Goal: Task Accomplishment & Management: Manage account settings

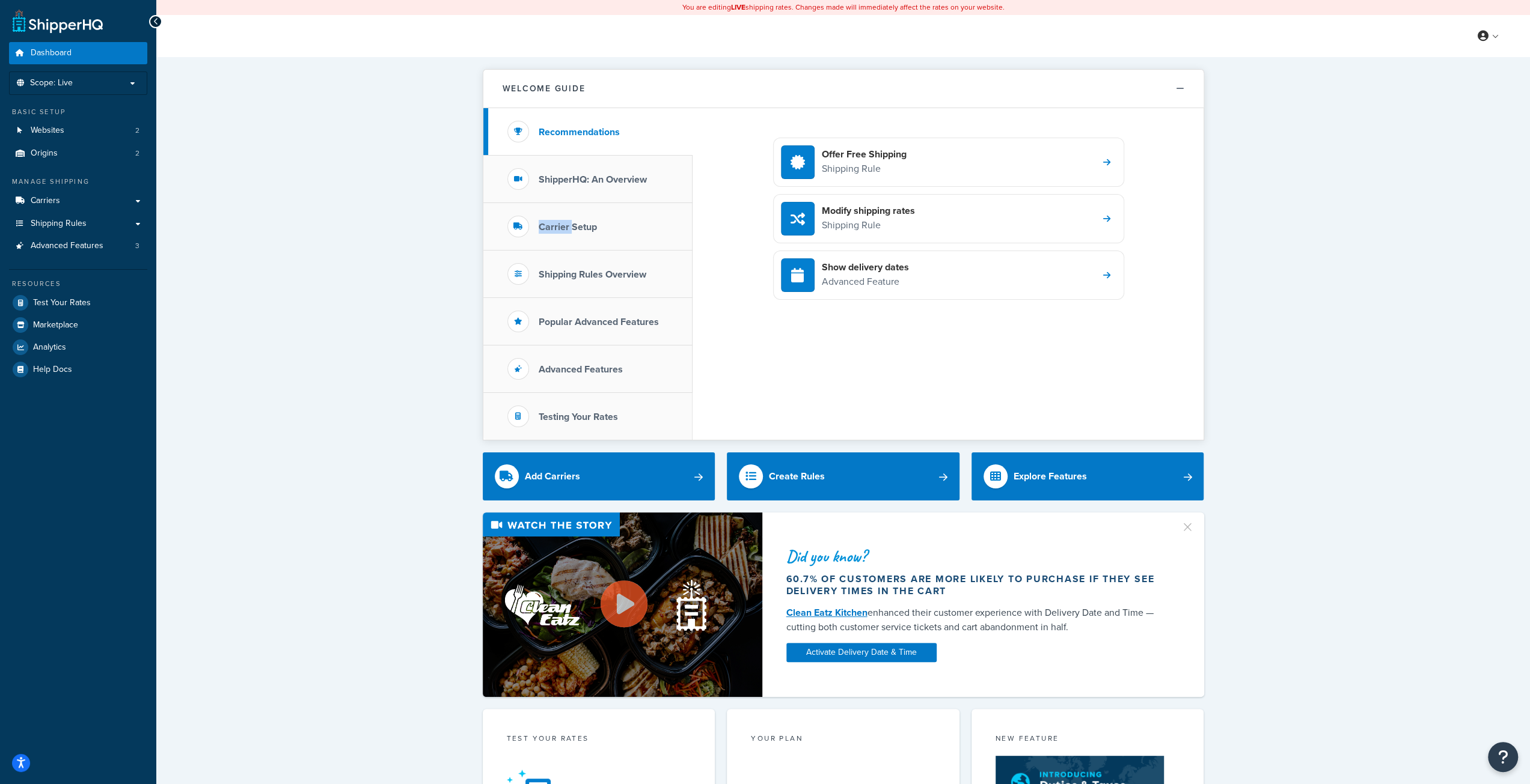
drag, startPoint x: 570, startPoint y: 226, endPoint x: 368, endPoint y: 242, distance: 202.6
click at [368, 242] on div "Welcome Guide Recommendations ShipperHQ: An Overview Carrier Setup Shipping Rul…" at bounding box center [843, 671] width 1374 height 1229
click at [84, 222] on span "Shipping Rules" at bounding box center [58, 223] width 56 height 10
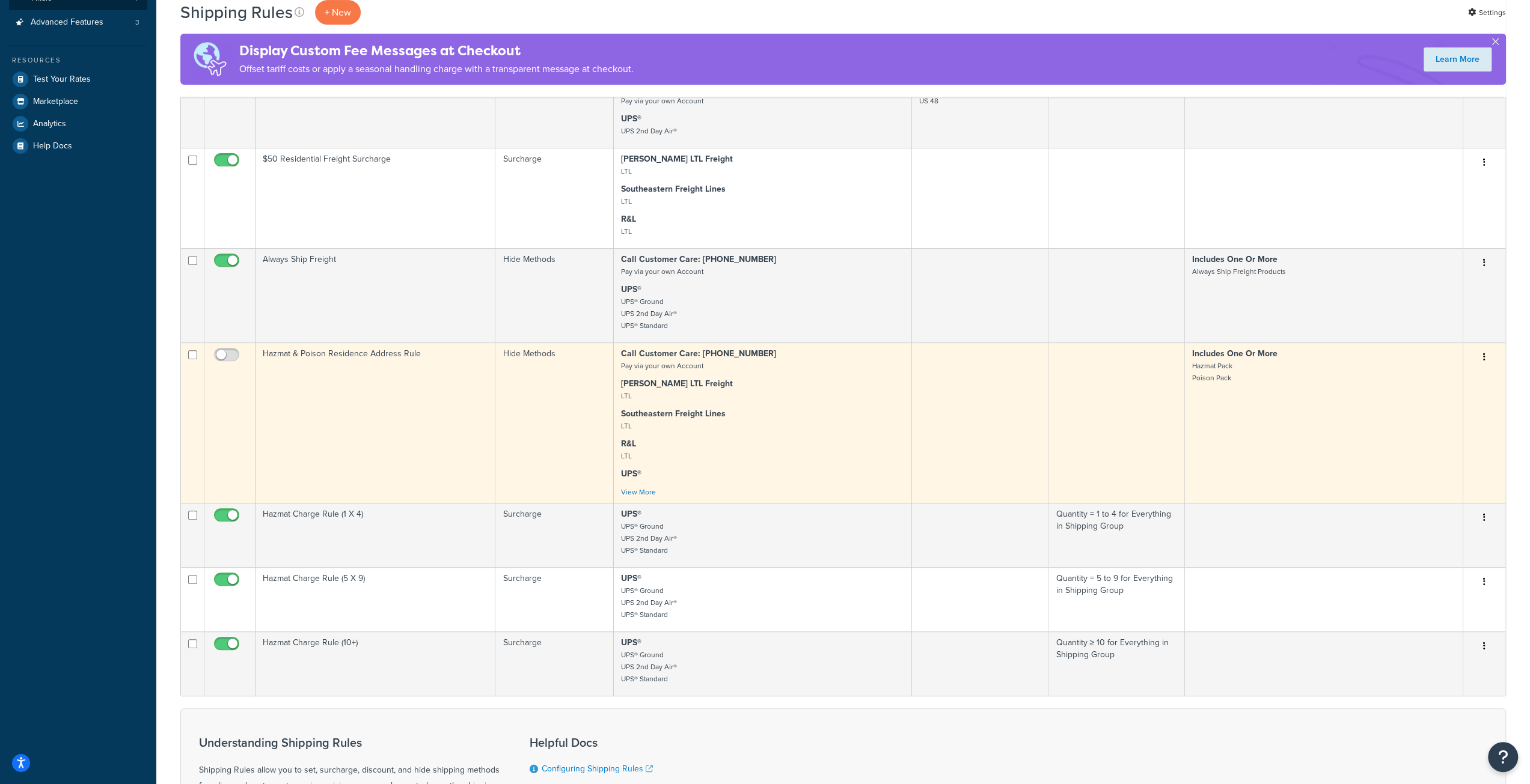
scroll to position [300, 0]
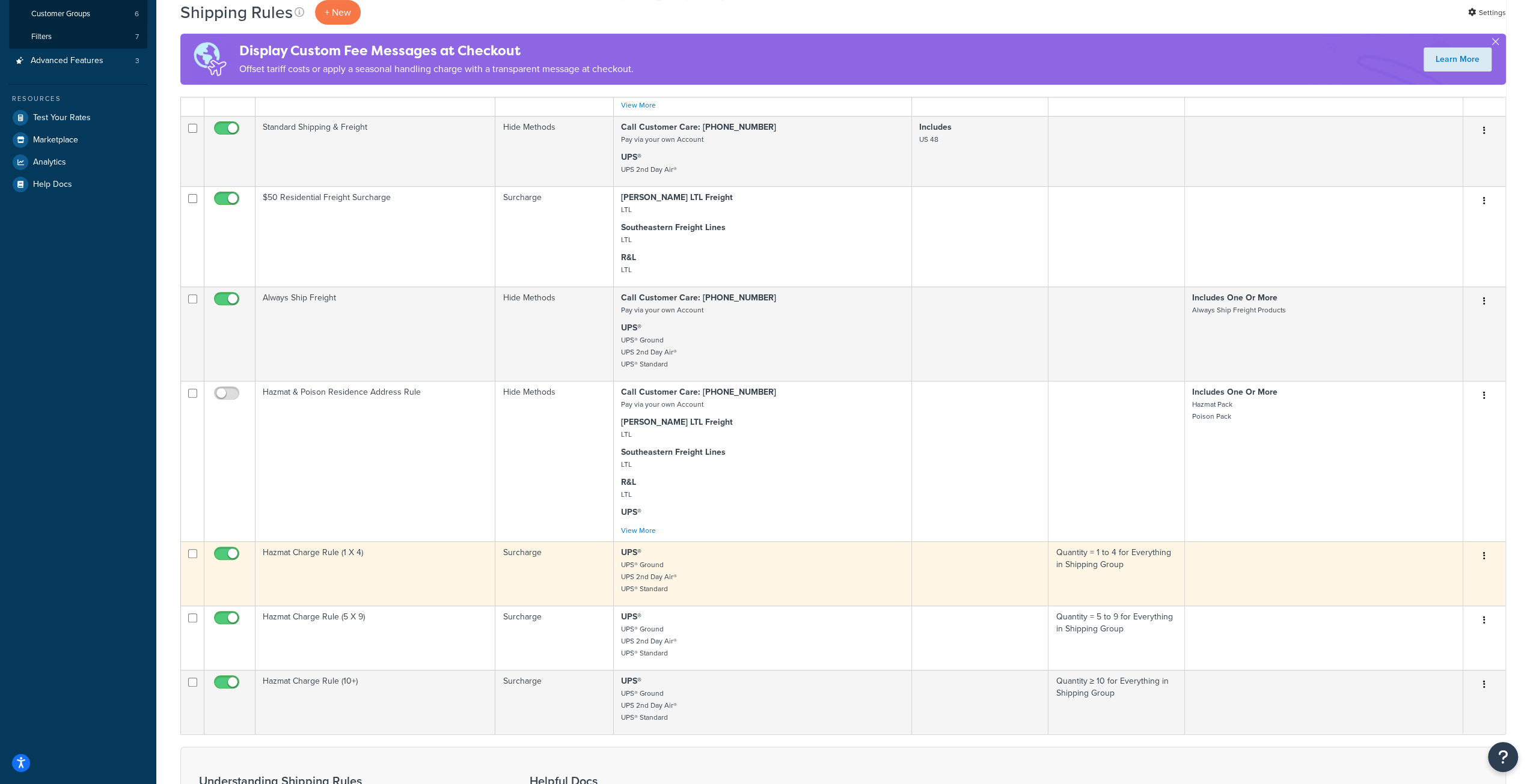
click at [351, 570] on td "Hazmat Charge Rule (1 X 4)" at bounding box center [375, 573] width 240 height 64
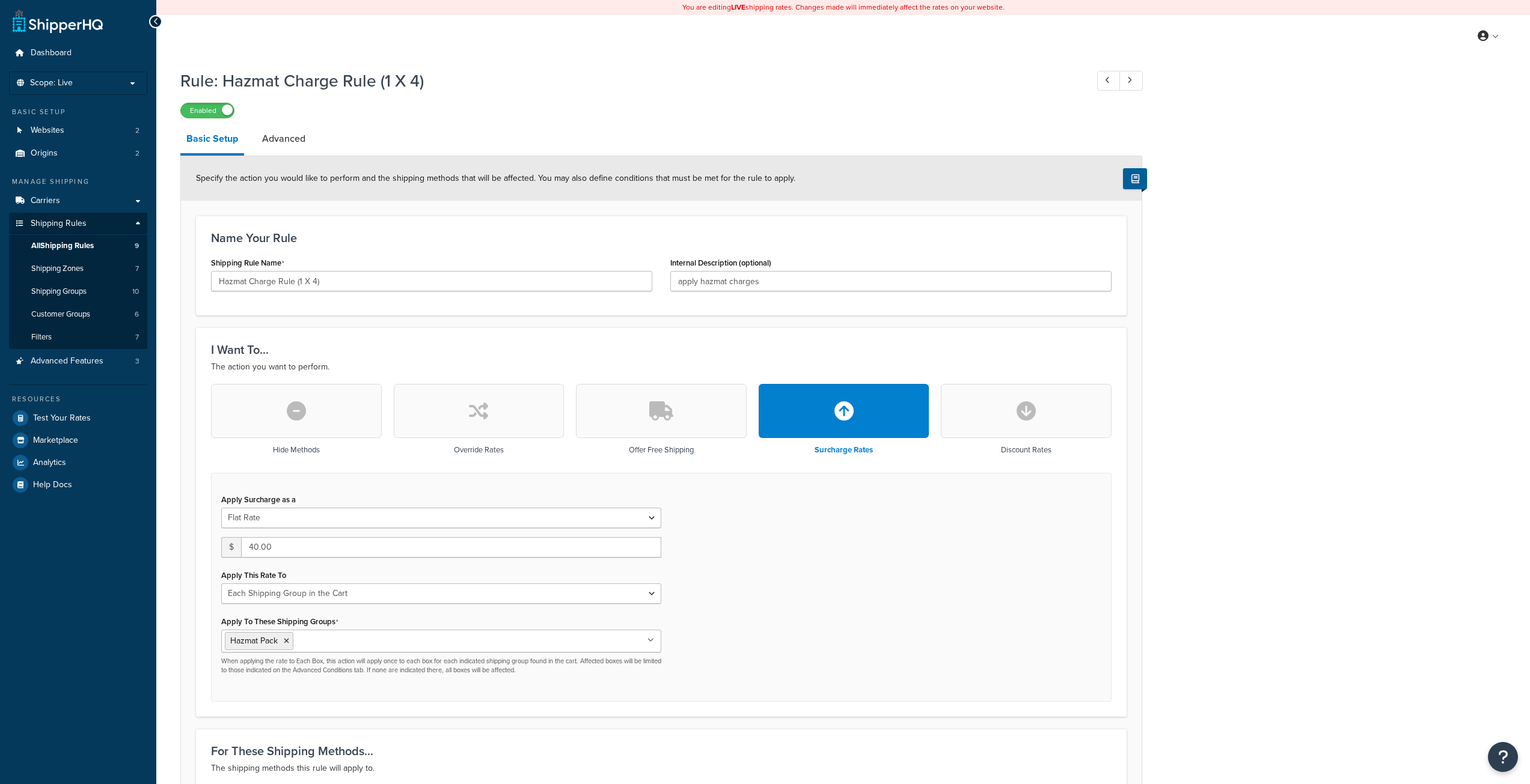
select select "SHIPPING_GROUP"
click at [297, 145] on link "Advanced" at bounding box center [284, 139] width 56 height 29
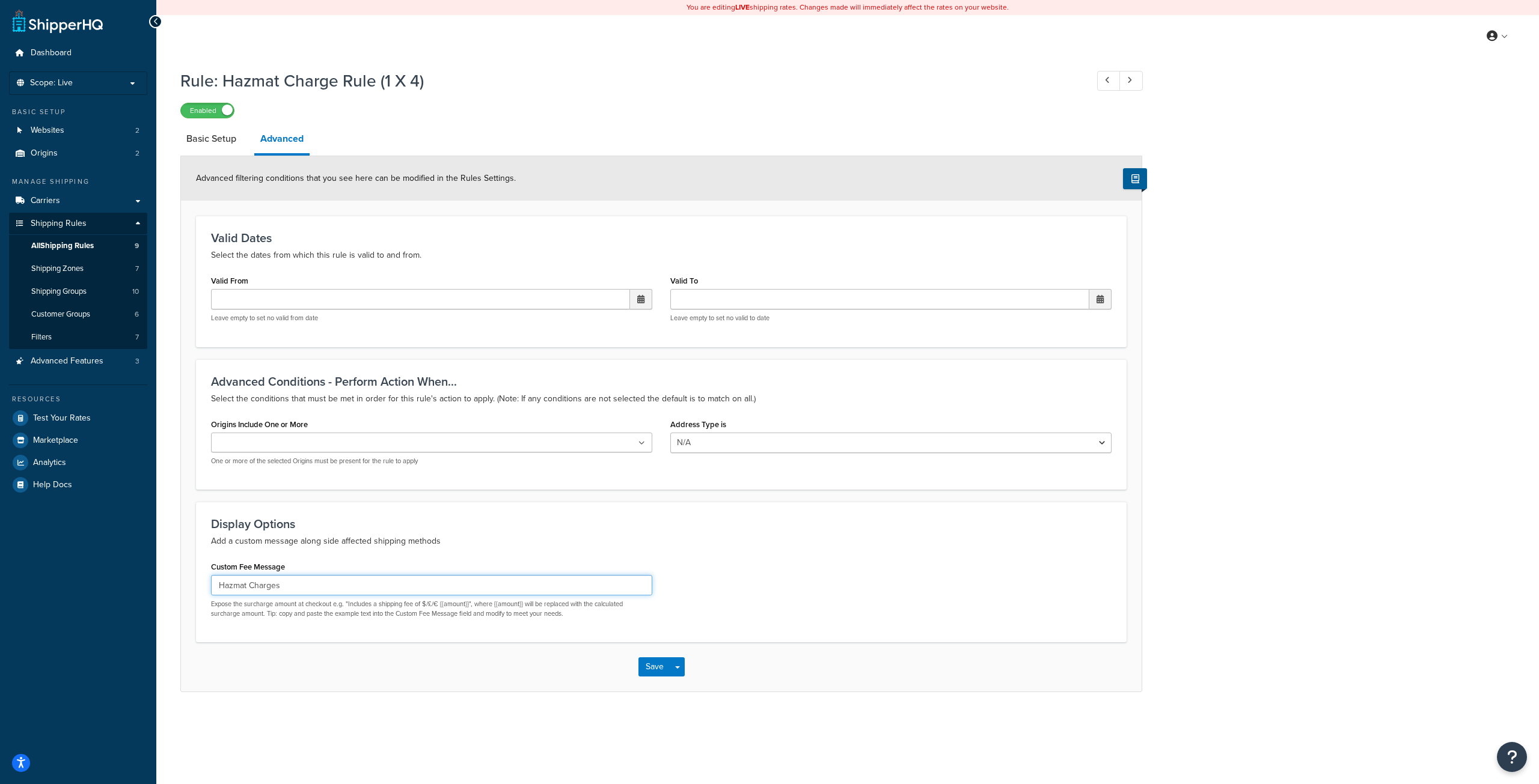
click at [348, 587] on input "Hazmat Charges" at bounding box center [431, 585] width 441 height 21
type input "[["label": "Hazmat Charges", "value": "{{amount}}"]]"
click at [658, 666] on button "Save" at bounding box center [654, 667] width 33 height 19
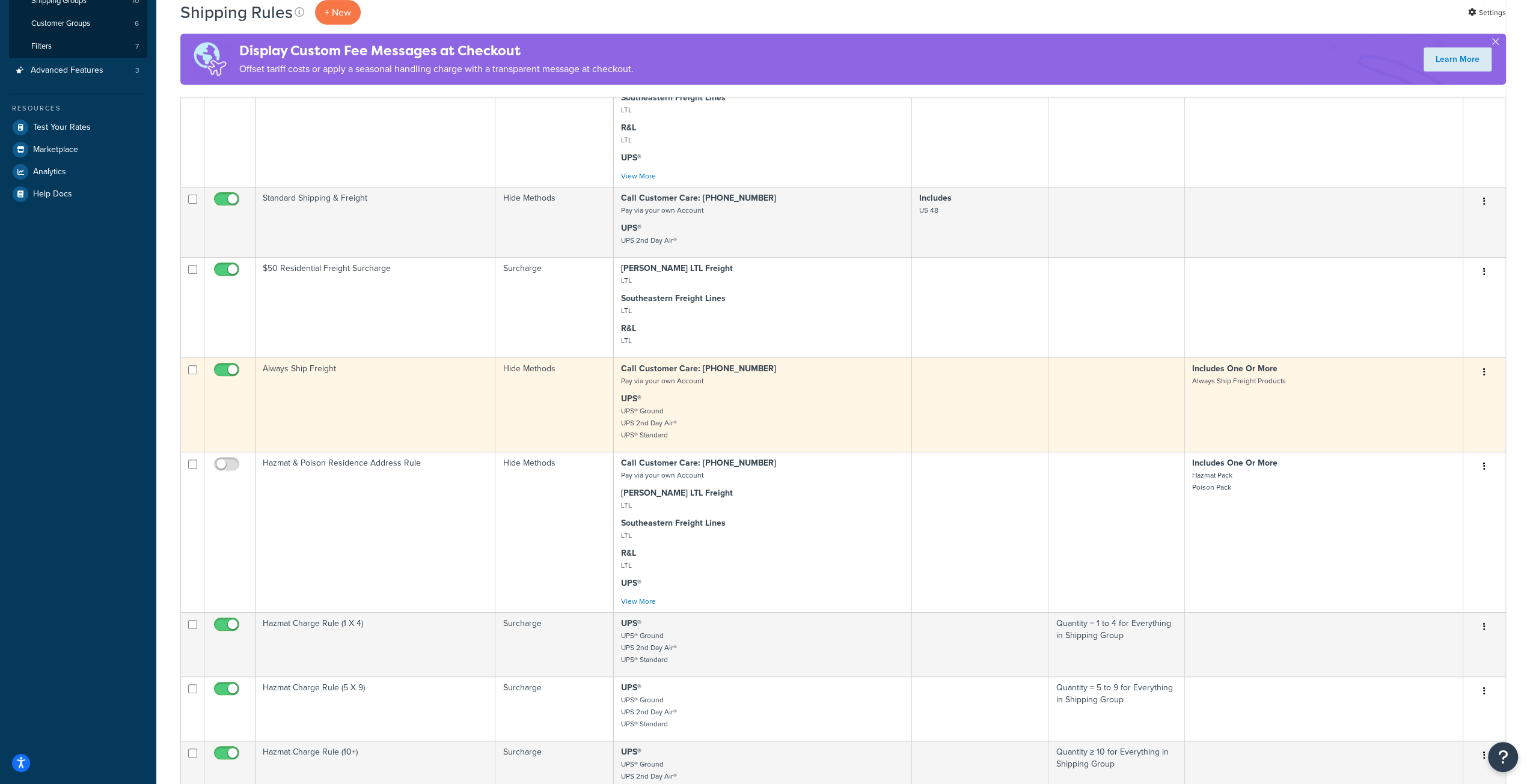
scroll to position [621, 0]
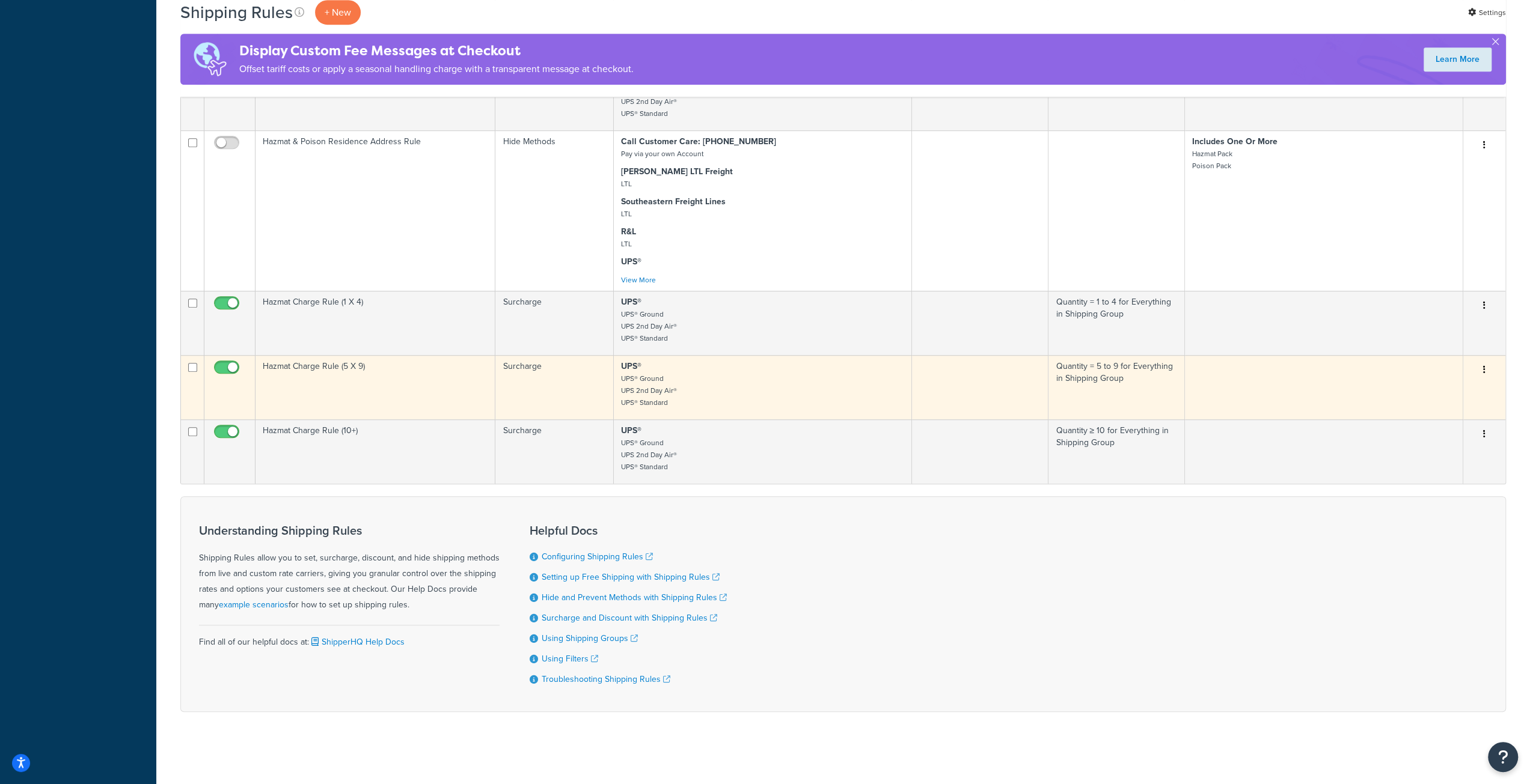
click at [413, 376] on td "Hazmat Charge Rule (5 X 9)" at bounding box center [375, 387] width 240 height 64
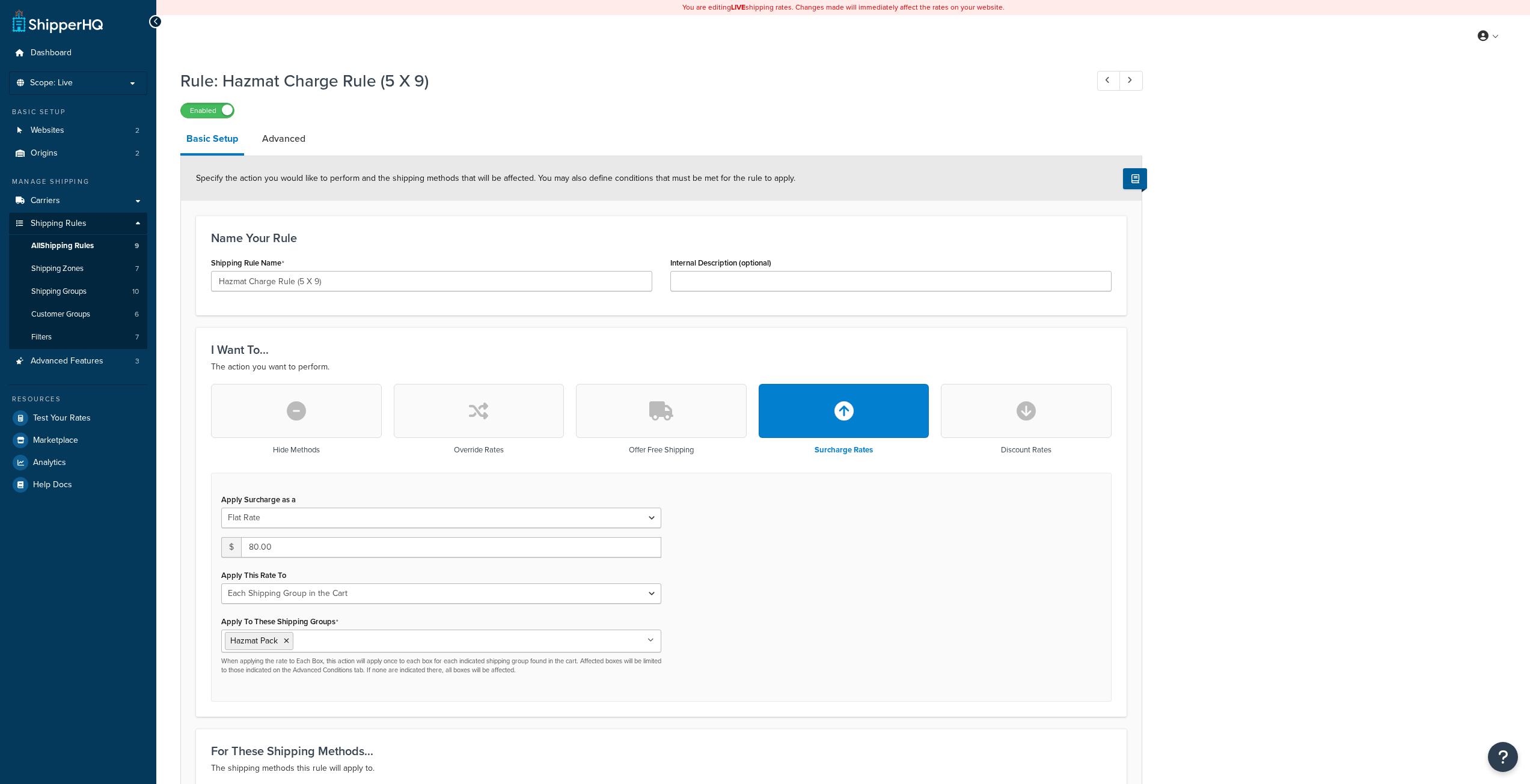
select select "SHIPPING_GROUP"
click at [300, 146] on link "Advanced" at bounding box center [284, 139] width 56 height 29
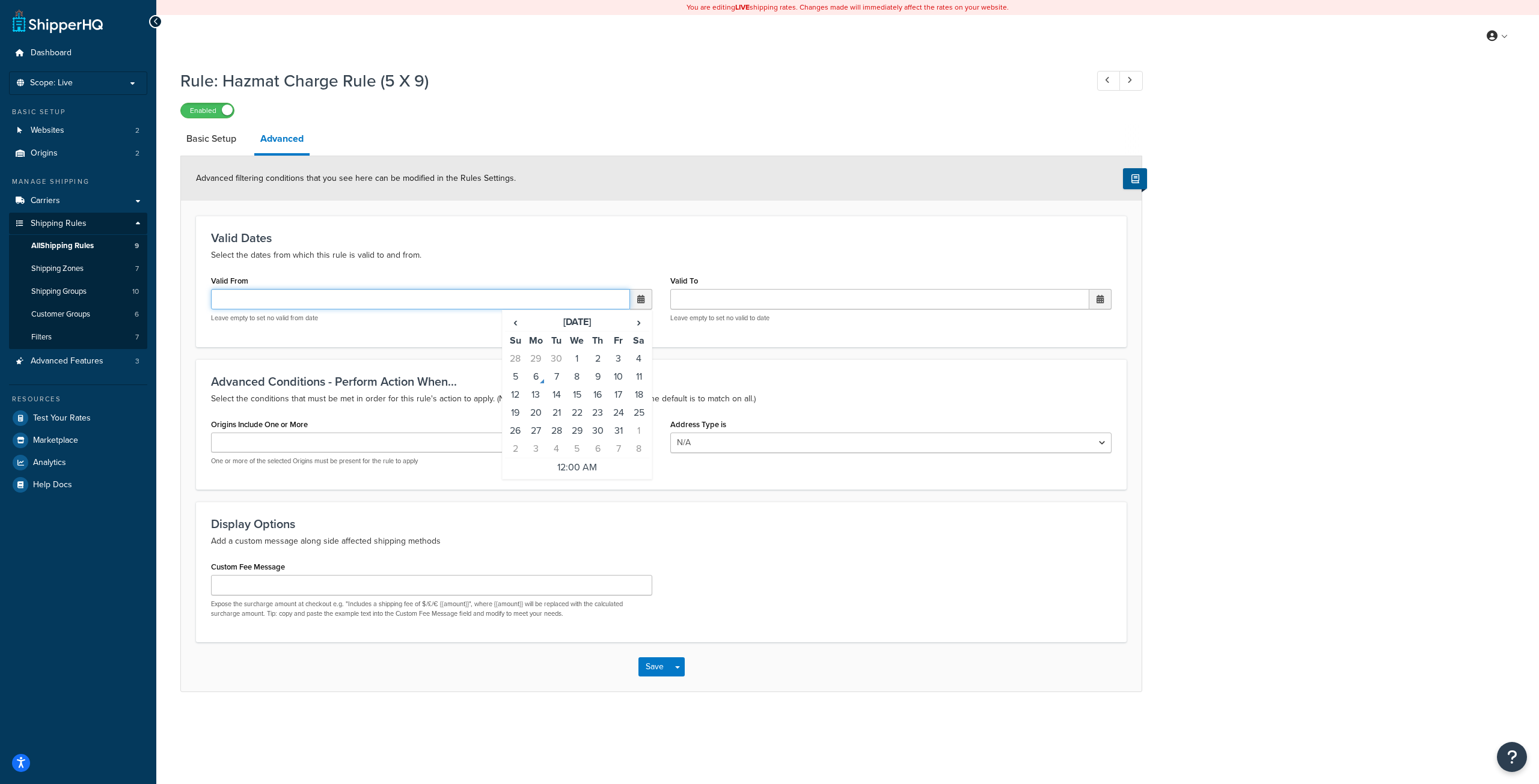
click at [330, 306] on input "Valid From" at bounding box center [421, 299] width 419 height 21
click at [361, 587] on input "Custom Fee Message" at bounding box center [431, 585] width 441 height 21
paste input "[["label": "Hazmat Charges", "value": "{{amount}}"]]"
type input "[["label": "Hazmat Charges", "value": "{{amount}}"]]"
click at [650, 661] on button "Save" at bounding box center [654, 667] width 33 height 19
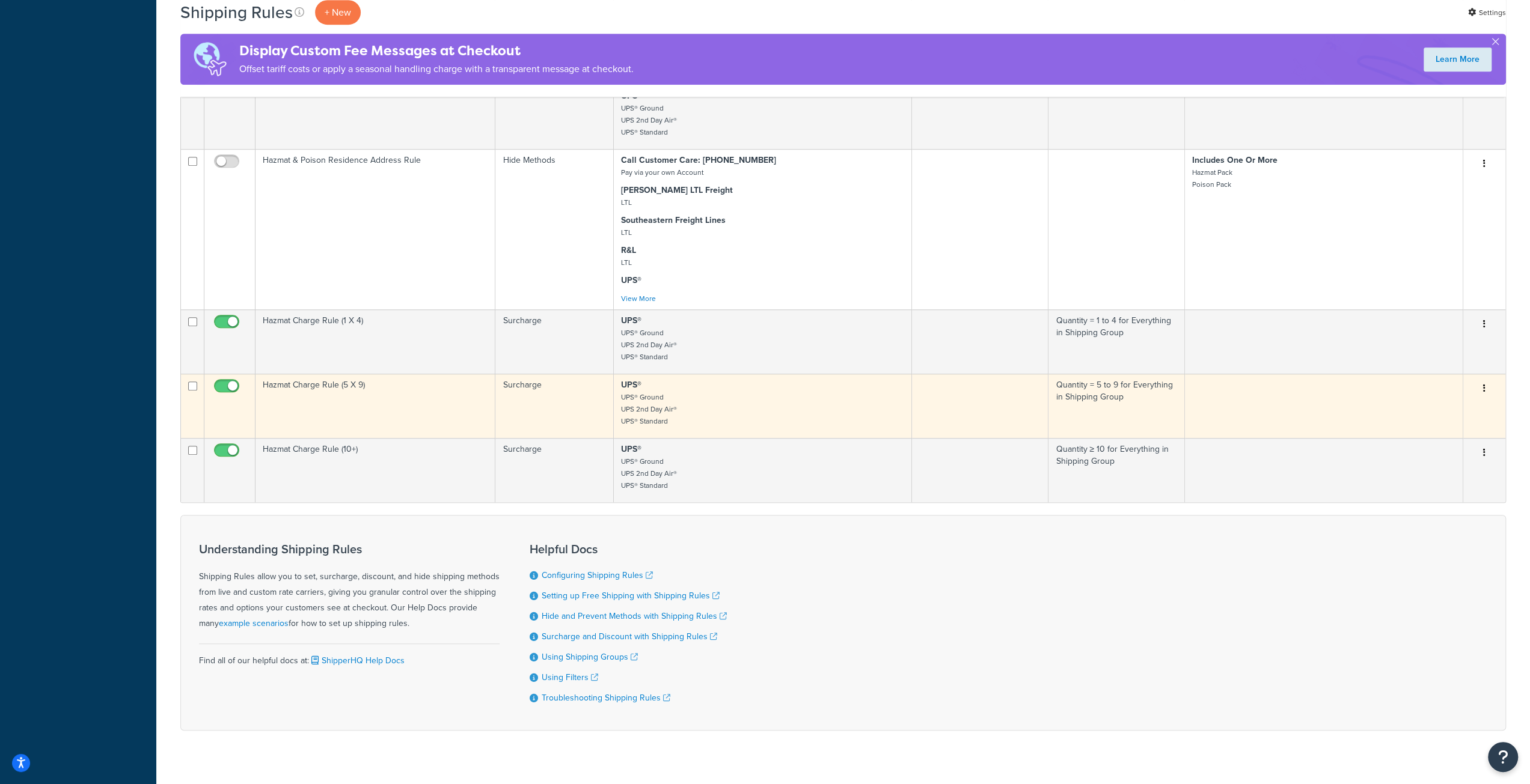
scroll to position [561, 0]
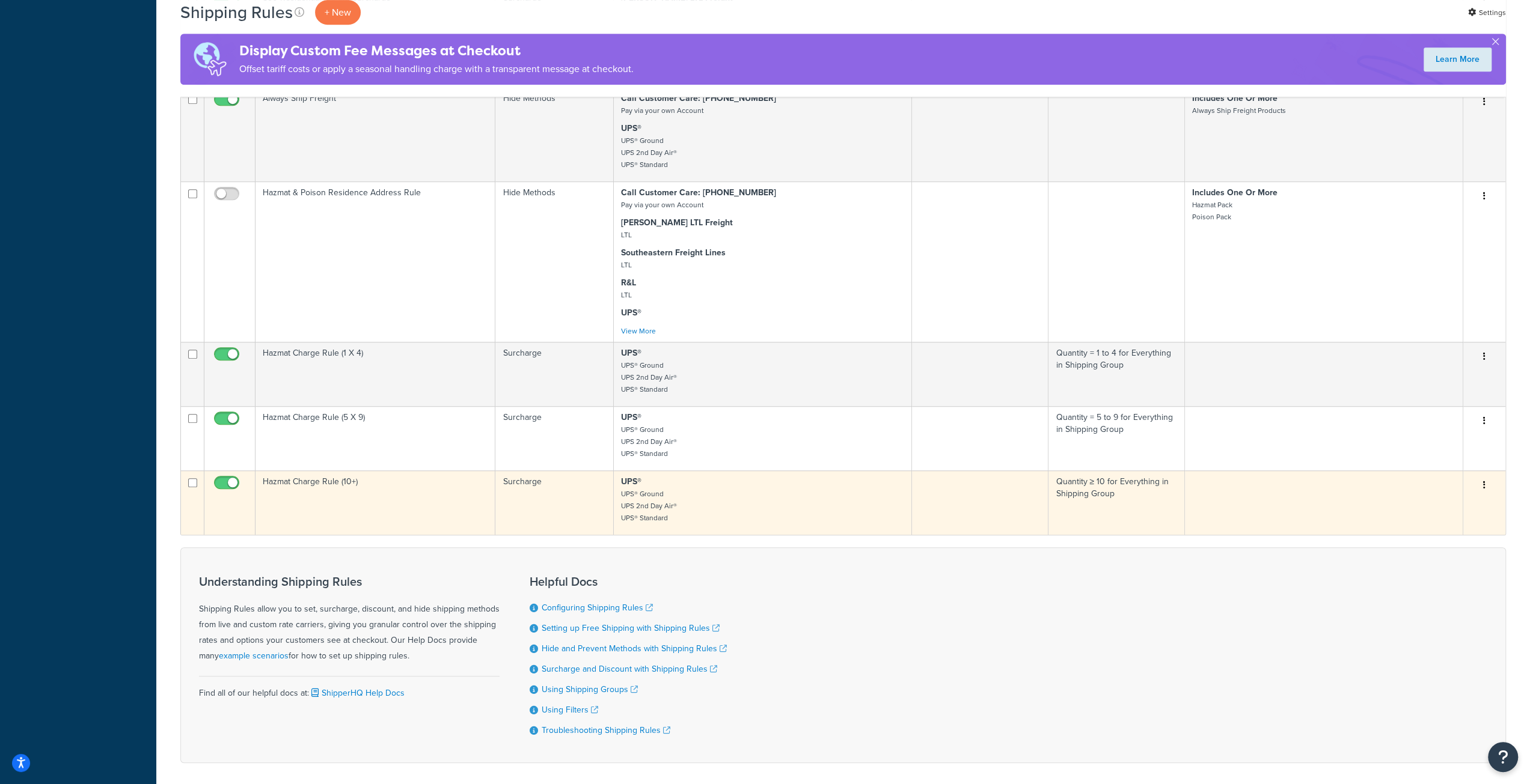
click at [393, 520] on td "Hazmat Charge Rule (10+)" at bounding box center [375, 502] width 240 height 64
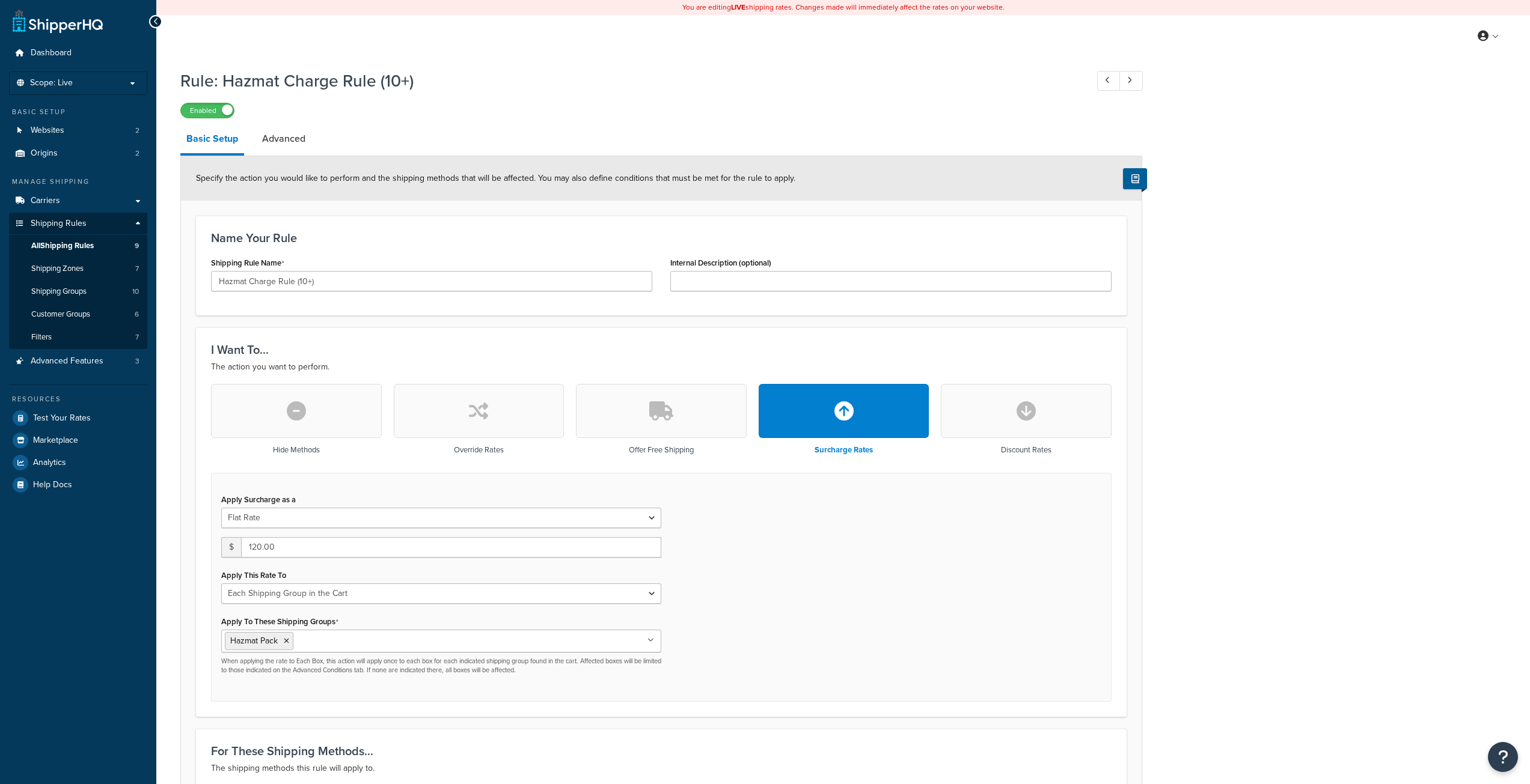
select select "SHIPPING_GROUP"
click at [294, 142] on link "Advanced" at bounding box center [284, 139] width 56 height 29
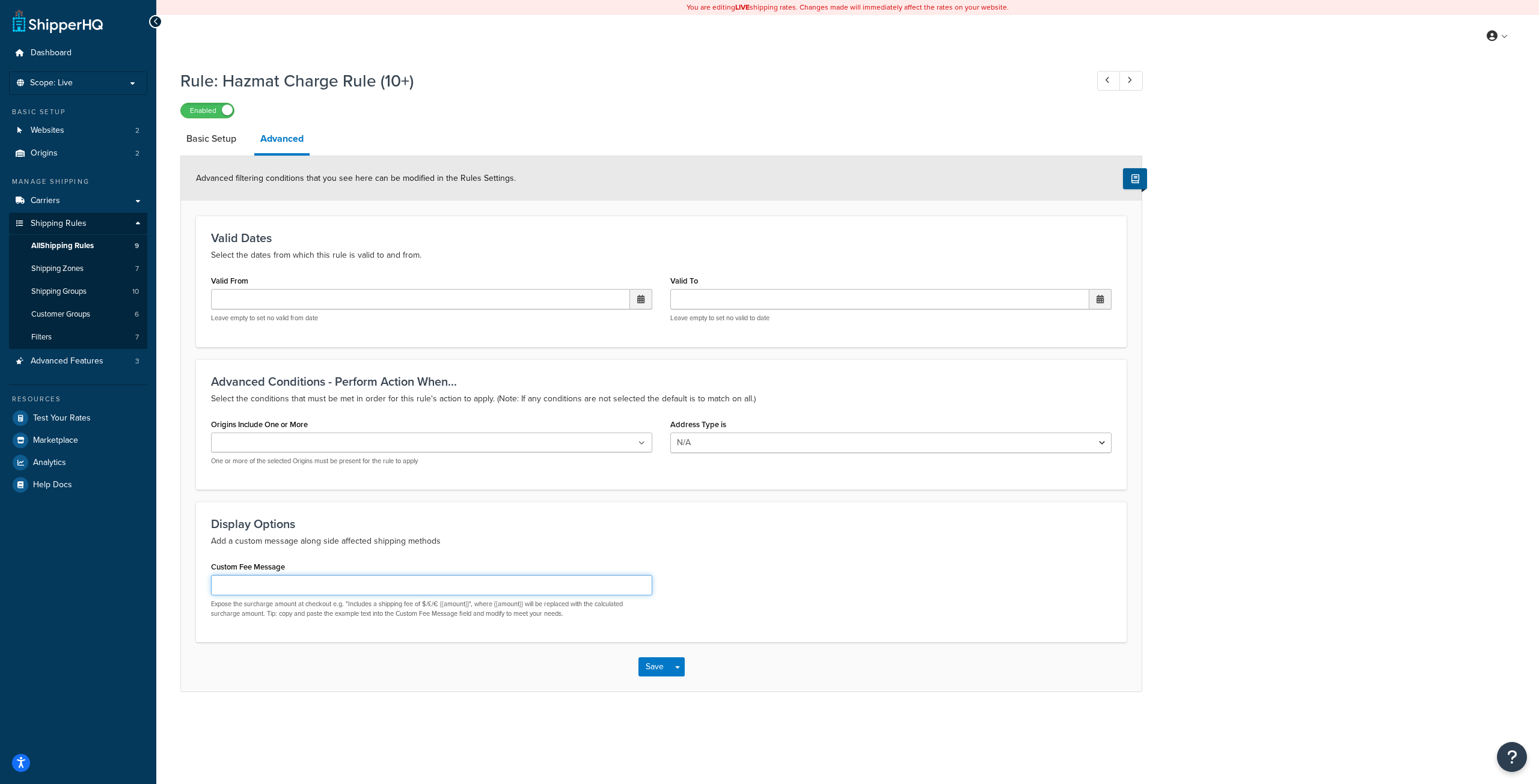
click at [369, 591] on input "Custom Fee Message" at bounding box center [431, 585] width 441 height 21
paste input "[["label": "Hazmat Charges", "value": "{{amount}}"]]"
type input "[["label": "Hazmat Charges", "value": "{{amount}}"]]"
click at [658, 666] on button "Save" at bounding box center [654, 667] width 33 height 19
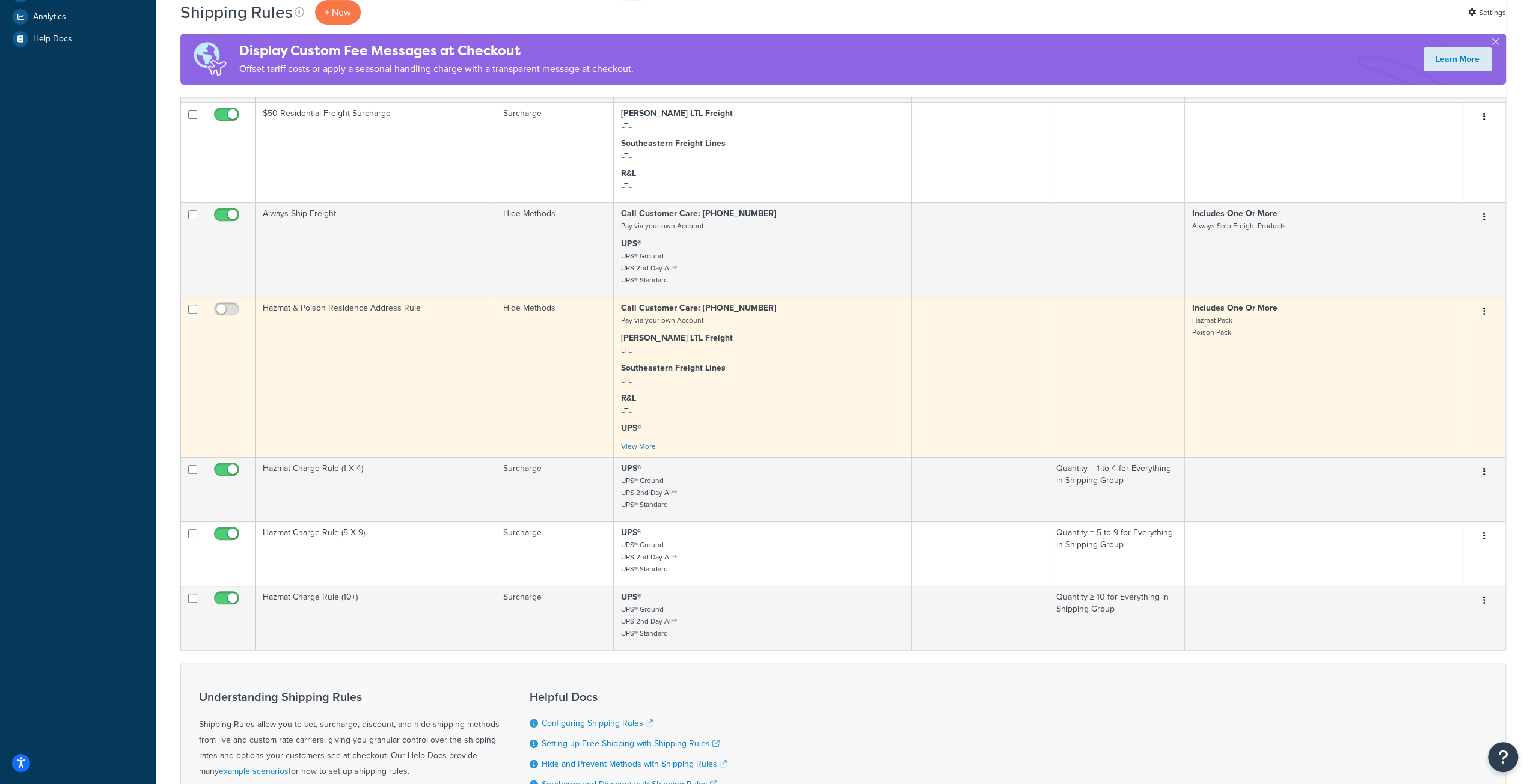
scroll to position [621, 0]
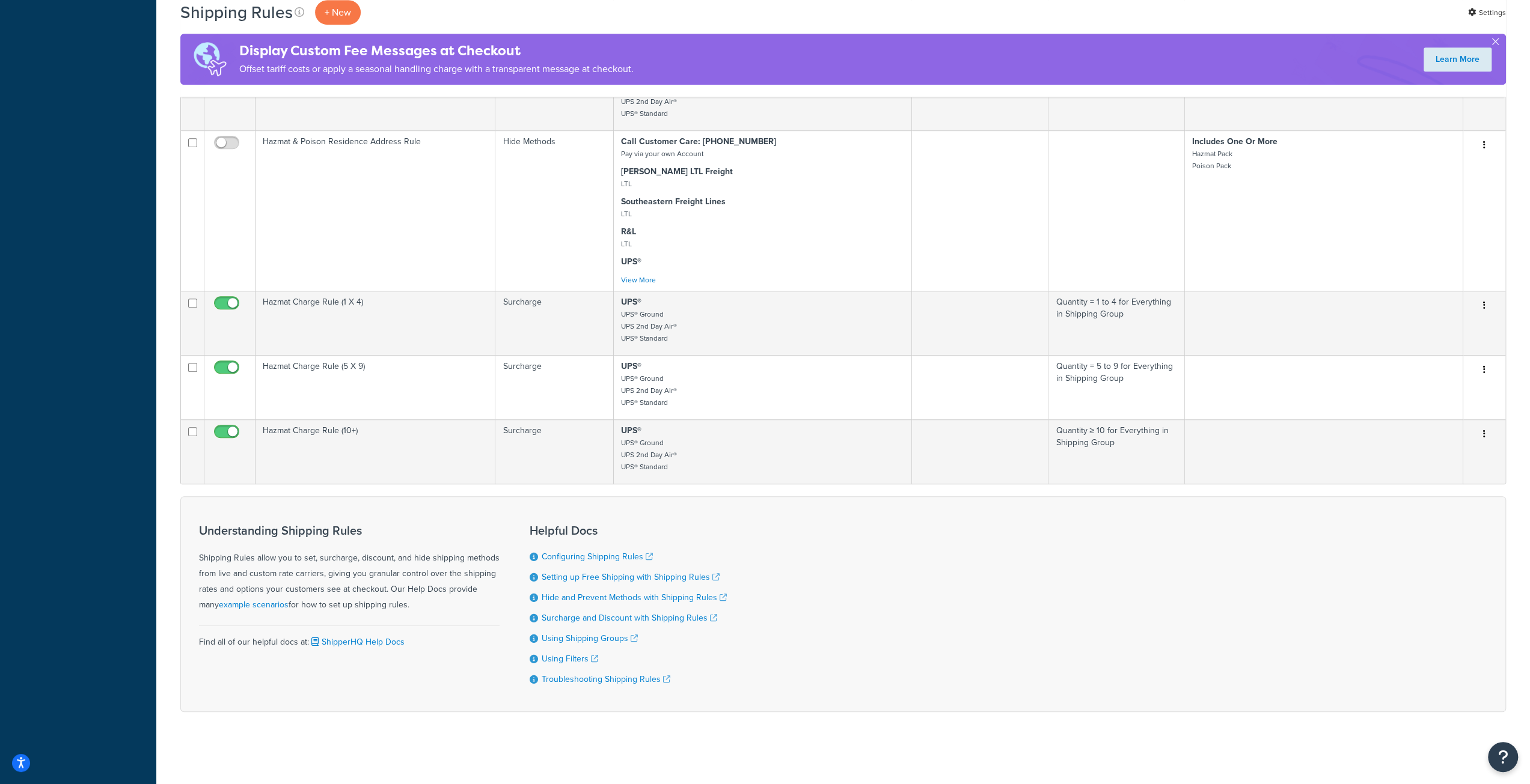
click at [117, 165] on div "Dashboard Scope: Live Development Integration Test Basic Setup Websites 2 Origi…" at bounding box center [78, 86] width 156 height 1397
click at [107, 230] on div "Dashboard Scope: Live Development Integration Test Basic Setup Websites 2 Origi…" at bounding box center [78, 86] width 156 height 1397
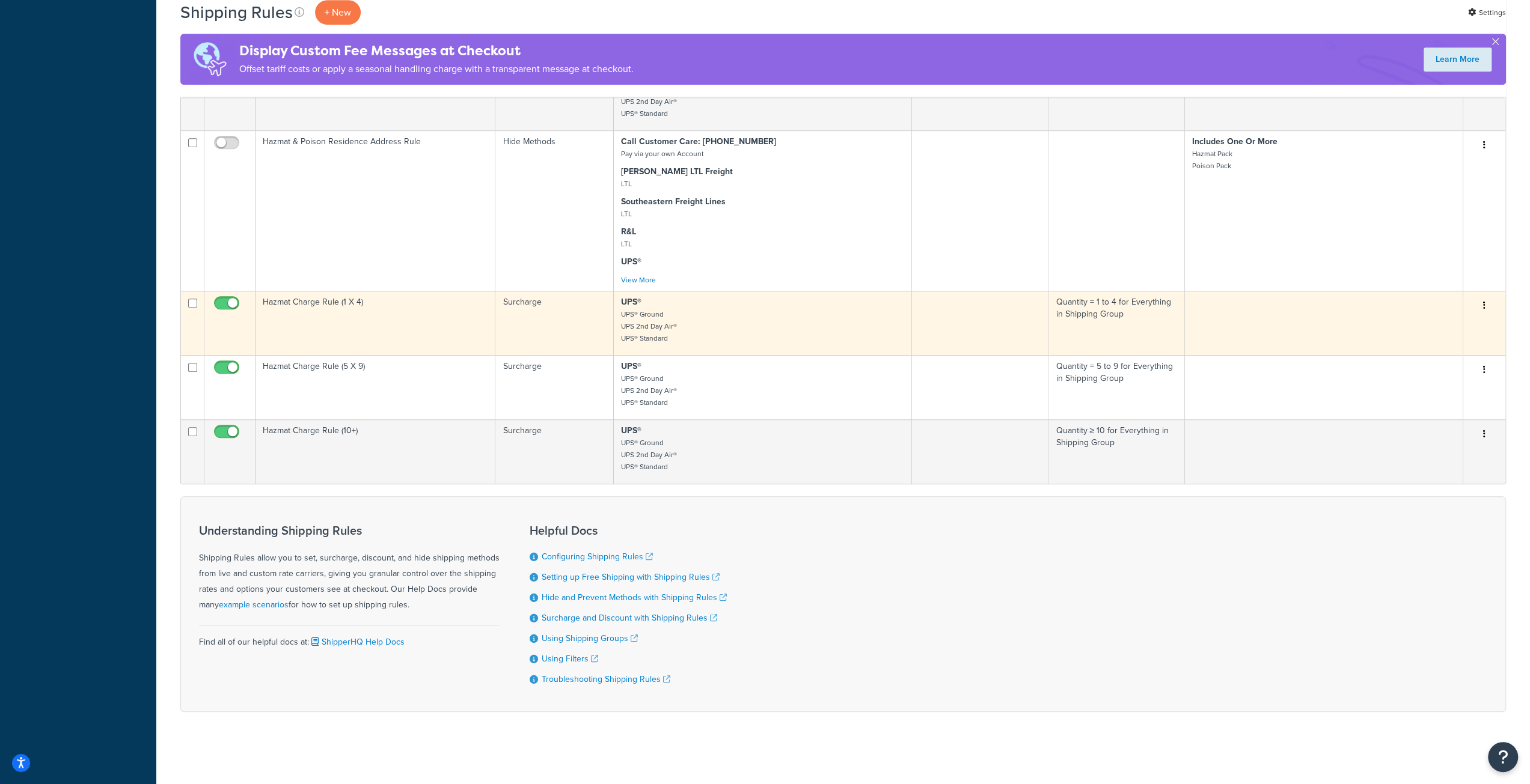
click at [760, 309] on p "UPS® UPS® Ground UPS 2nd Day Air® UPS® Standard" at bounding box center [762, 320] width 283 height 48
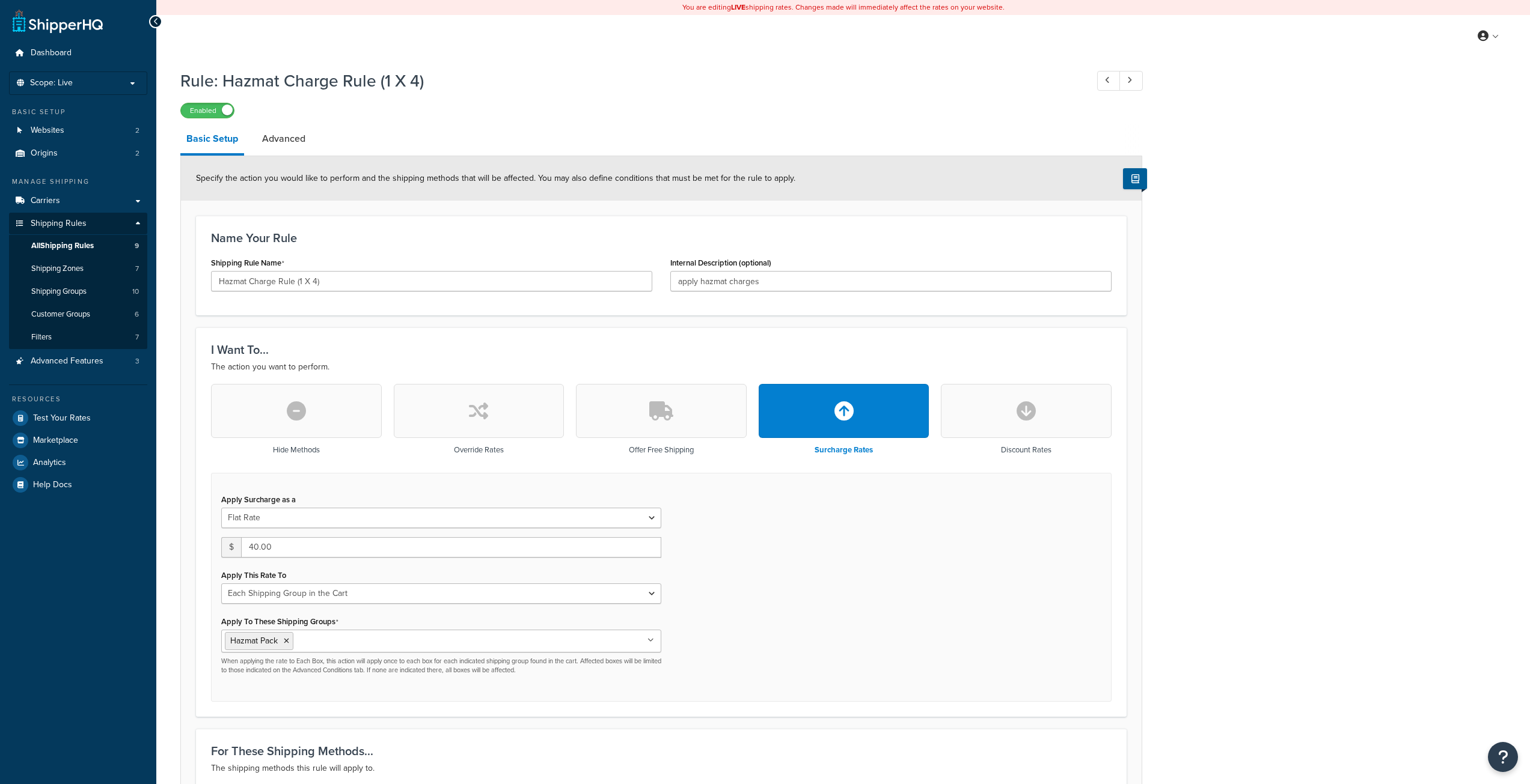
select select "SHIPPING_GROUP"
click at [284, 136] on link "Advanced" at bounding box center [284, 139] width 56 height 29
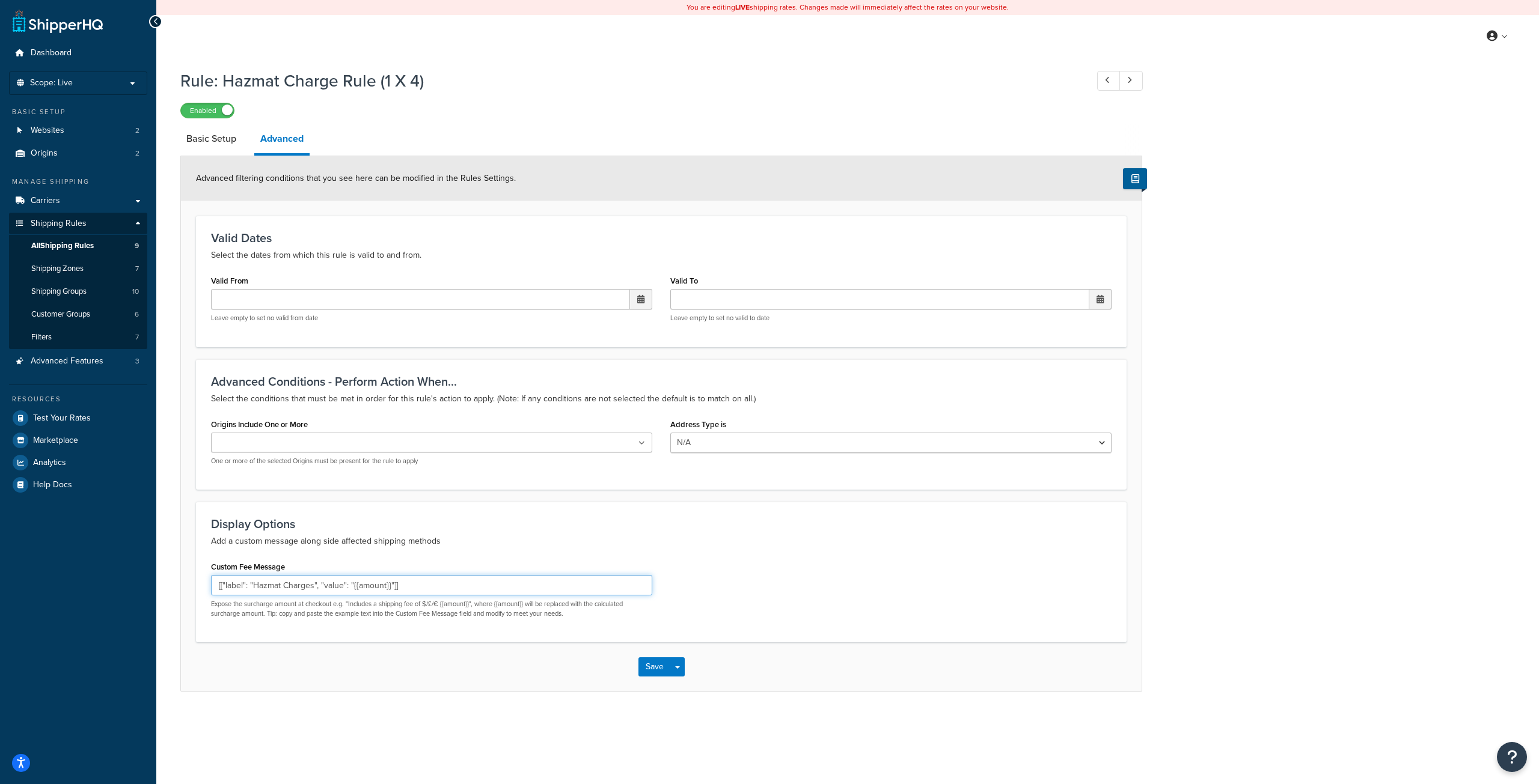
click at [393, 586] on input "[["label": "Hazmat Charges", "value": "{{amount}}"]]" at bounding box center [431, 585] width 441 height 21
click at [81, 248] on span "All Shipping Rules" at bounding box center [63, 245] width 63 height 10
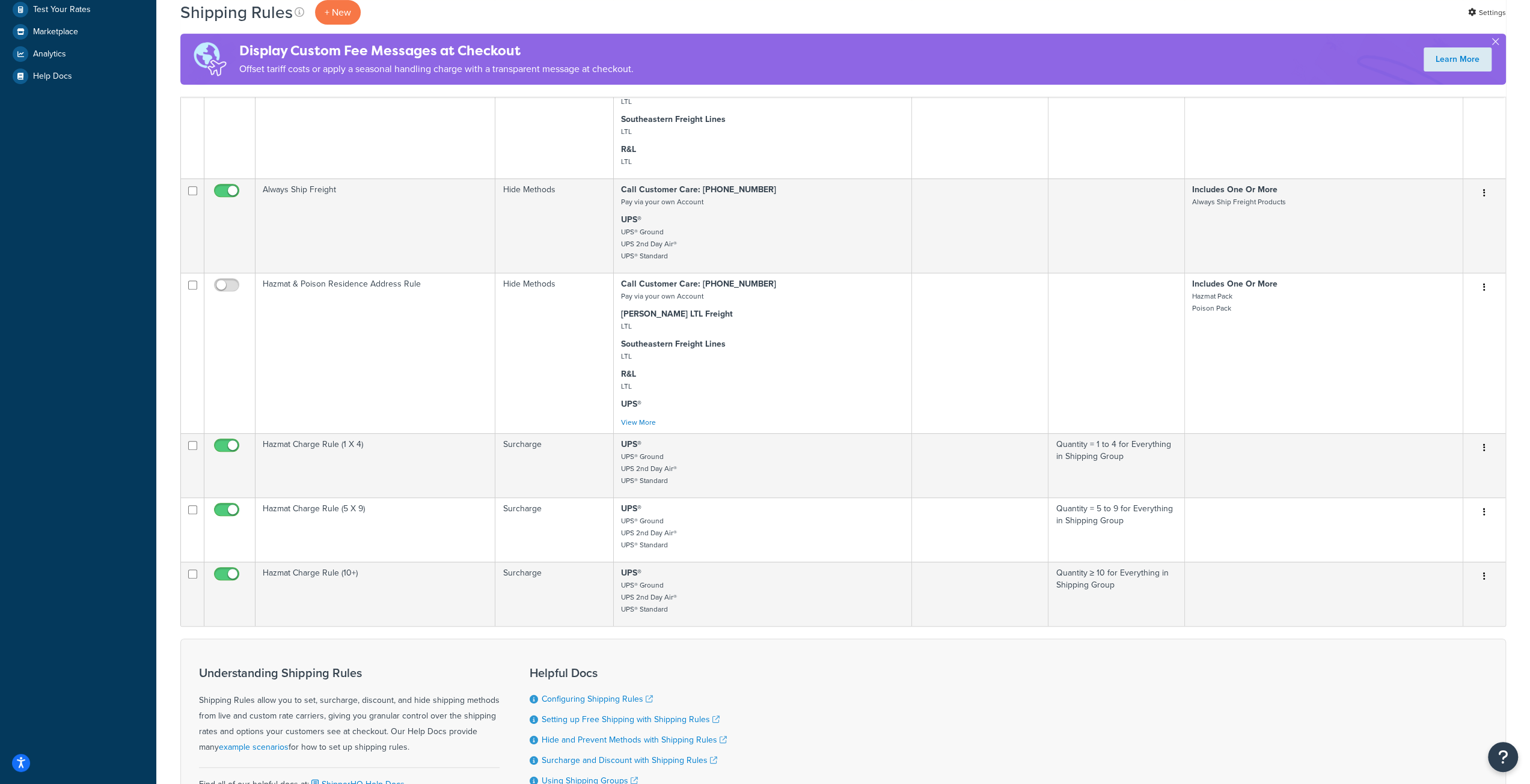
scroll to position [421, 0]
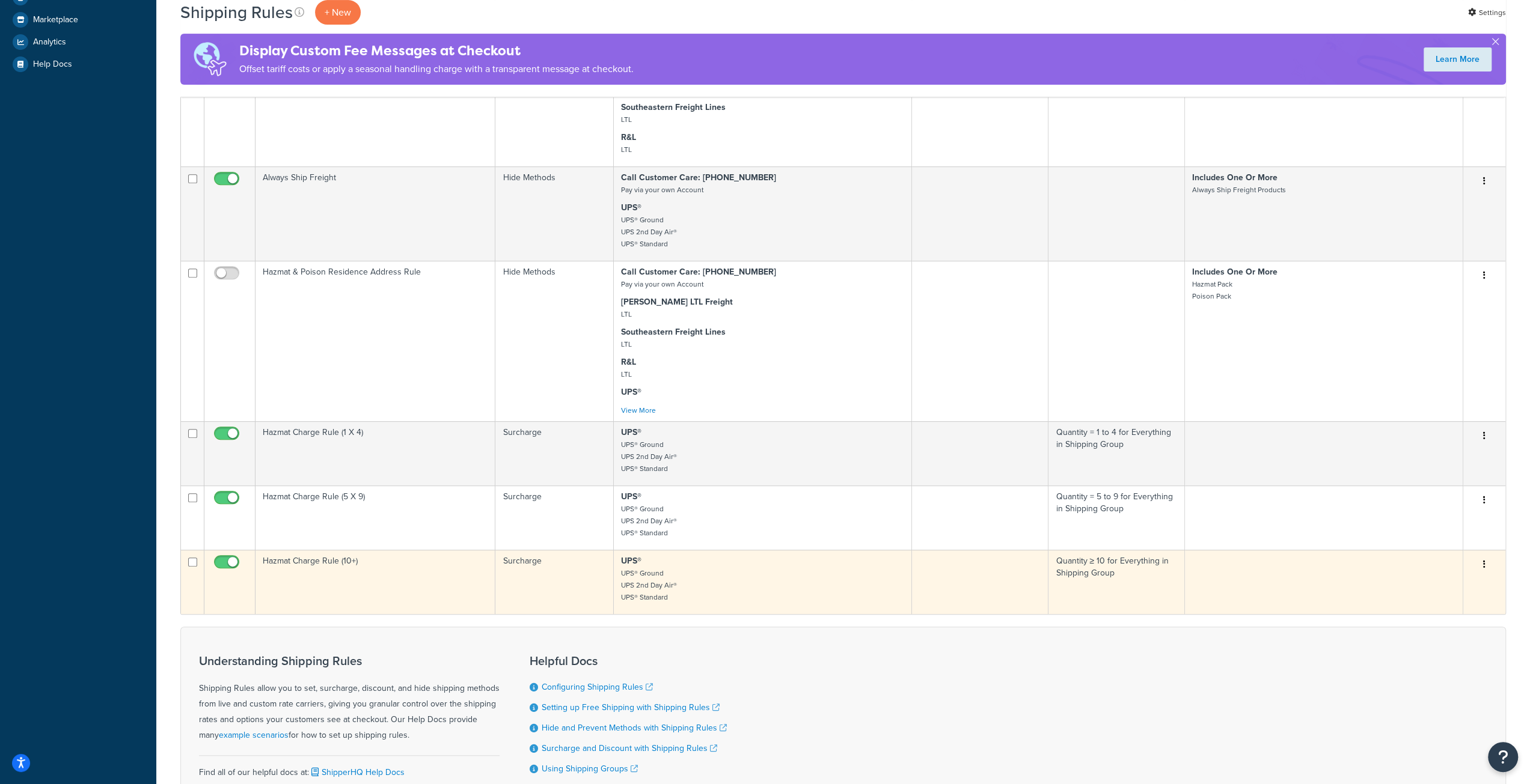
click at [1485, 568] on icon "button" at bounding box center [1483, 564] width 2 height 8
click at [1438, 615] on link "Duplicate" at bounding box center [1445, 612] width 95 height 24
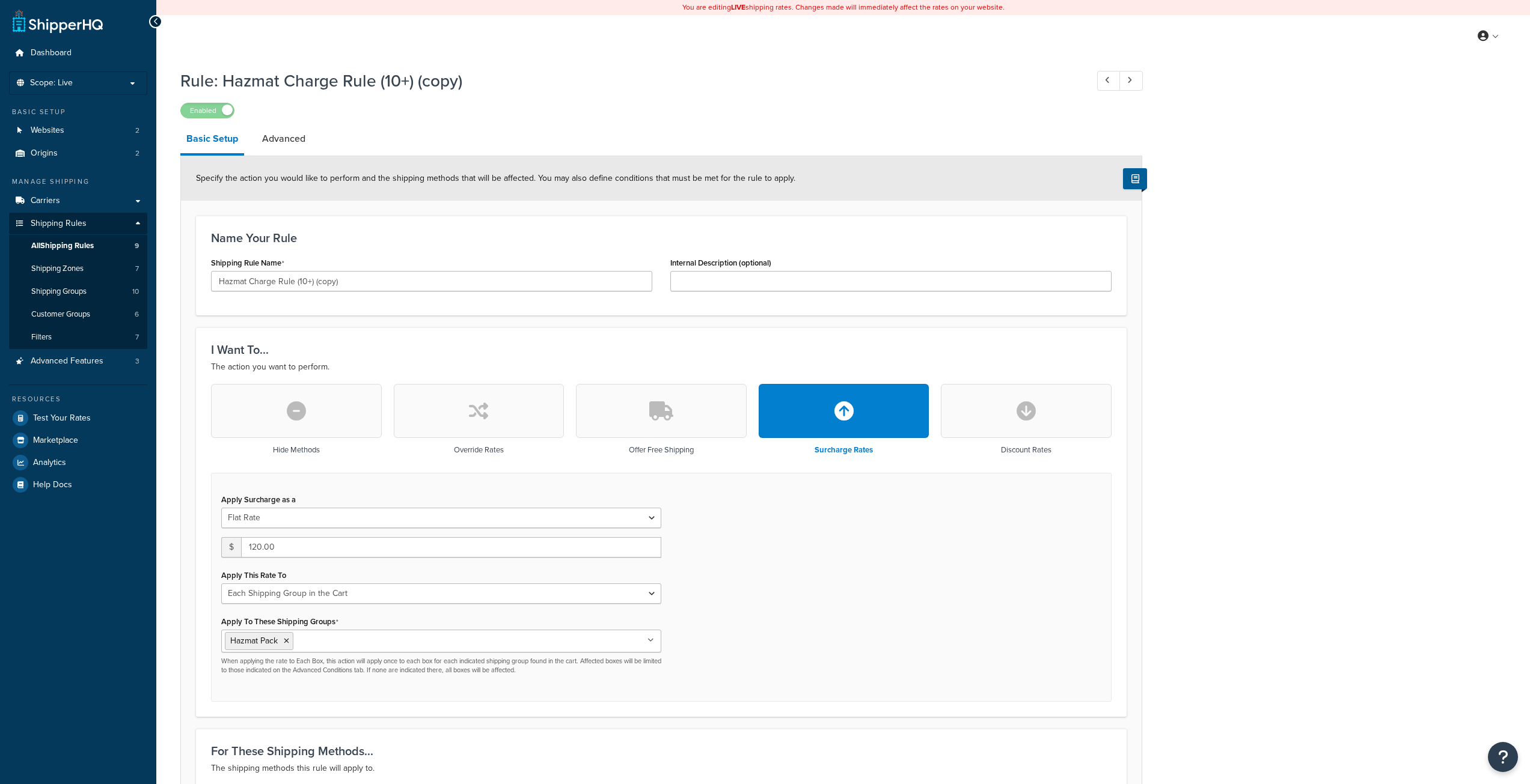
select select "SHIPPING_GROUP"
click at [354, 283] on input "Hazmat Charge Rule (10+) (copy)" at bounding box center [431, 281] width 441 height 21
type input "Test Hazmat Charge Rule"
click at [749, 286] on input "Internal Description (optional)" at bounding box center [890, 281] width 441 height 21
type input "Used during development of surchage extraction in Adobe Commerce"
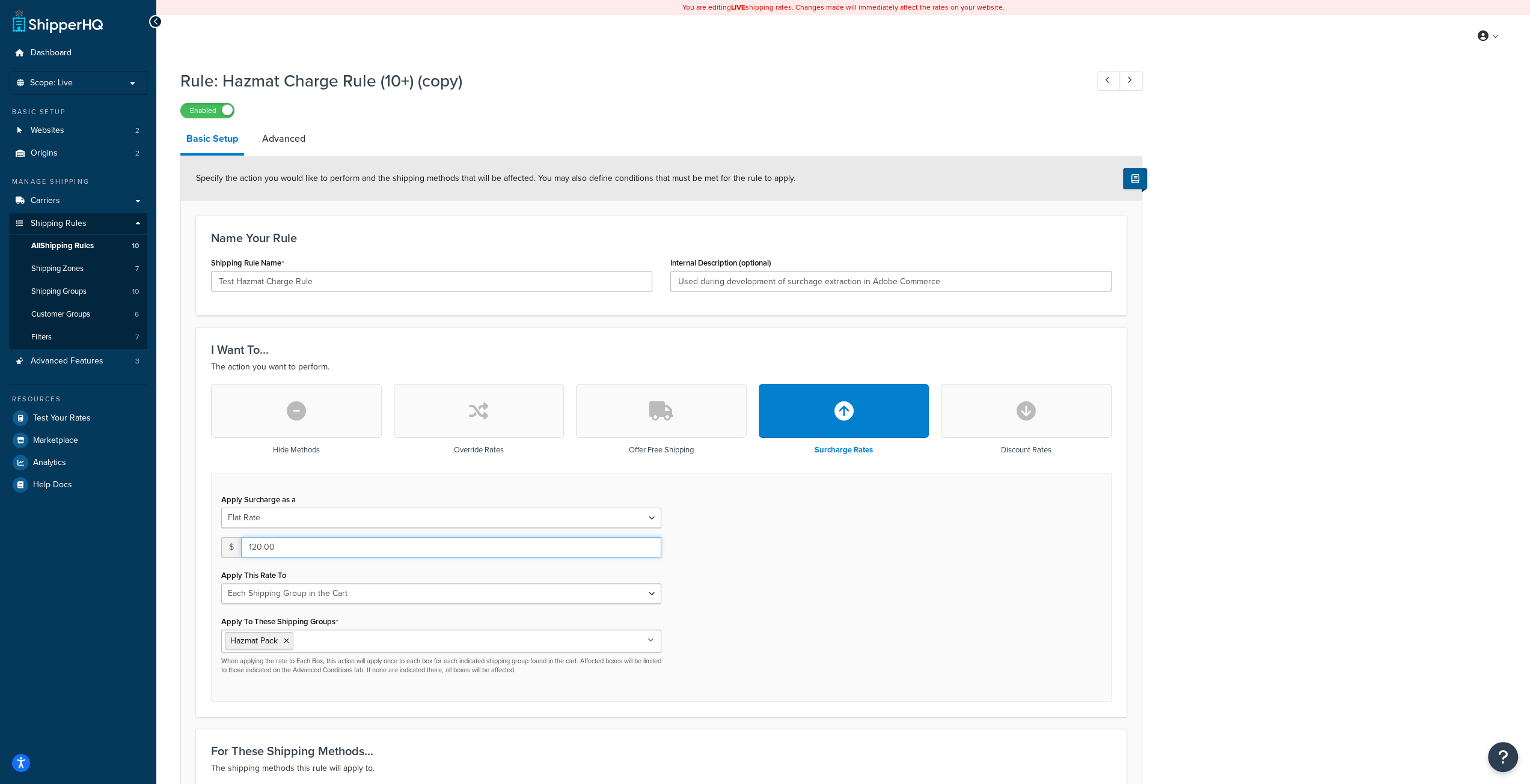
click at [265, 544] on input "120.00" at bounding box center [451, 547] width 420 height 21
type input "40"
click at [333, 592] on select "Entire Cart Each Shipment in the Cart Each Origin in the Cart Each Shipping Gro…" at bounding box center [441, 594] width 440 height 21
select select "ITEM"
click at [221, 584] on select "Entire Cart Each Shipment in the Cart Each Origin in the Cart Each Shipping Gro…" at bounding box center [441, 594] width 440 height 21
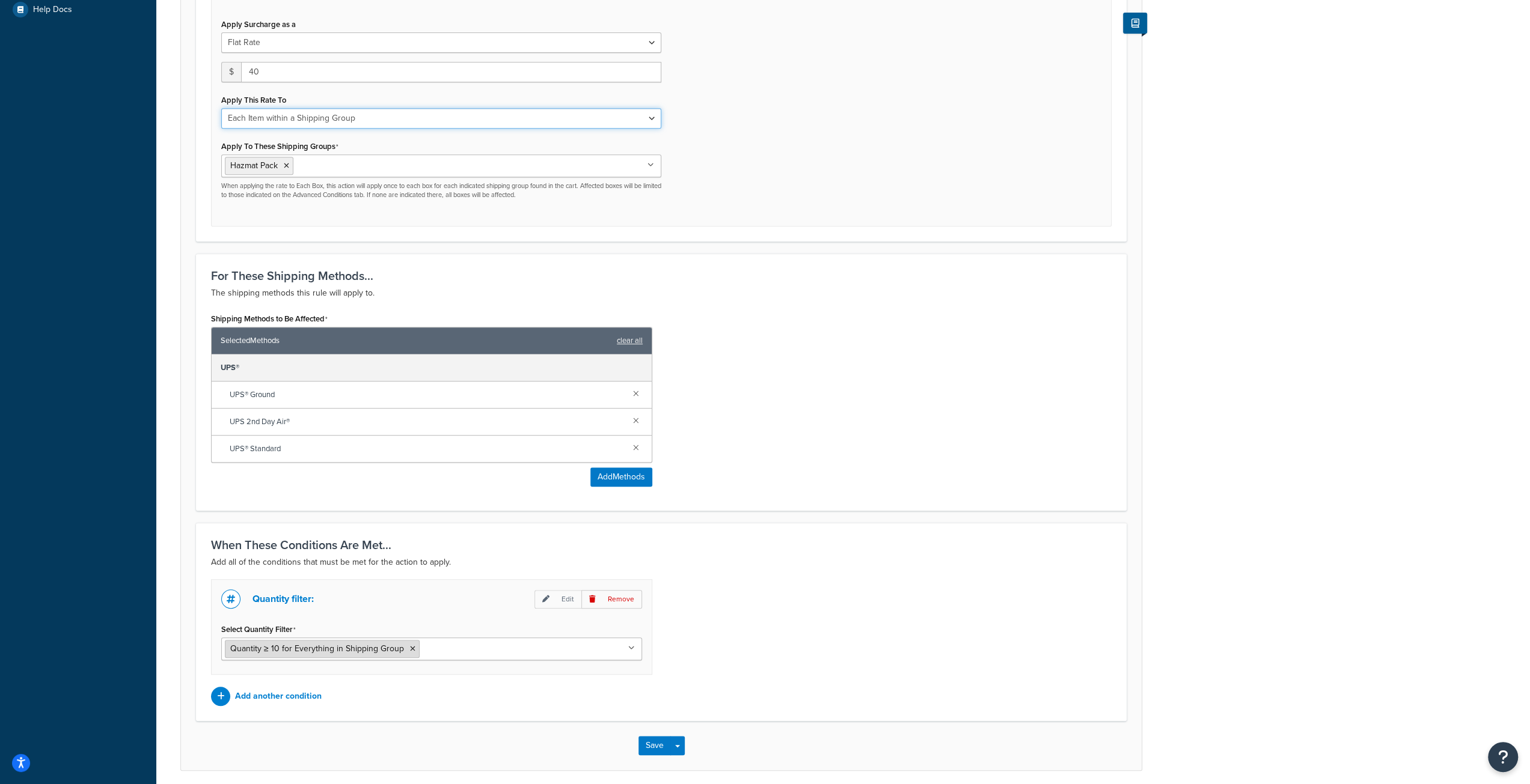
scroll to position [481, 0]
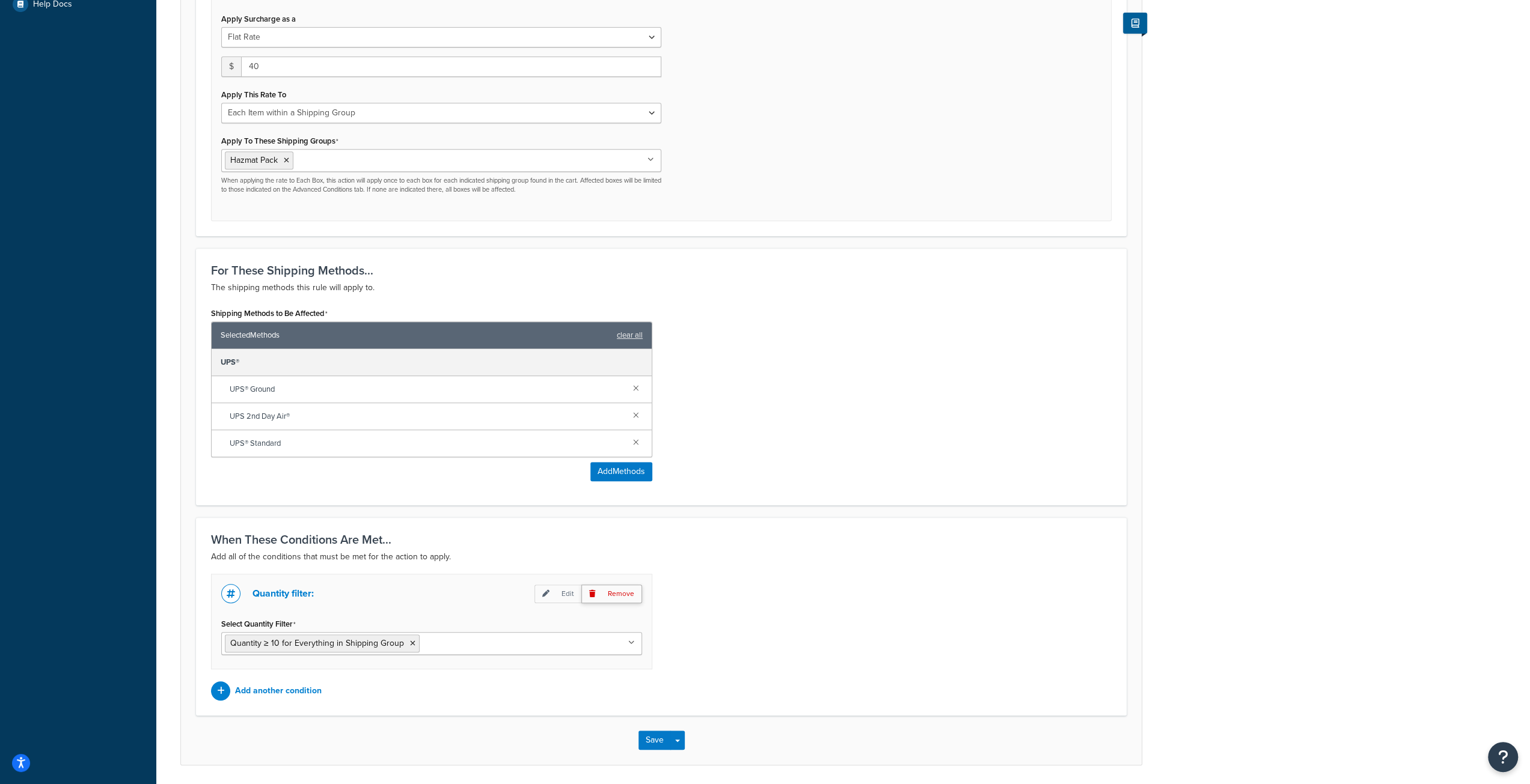
click at [613, 592] on p "Remove" at bounding box center [611, 594] width 61 height 18
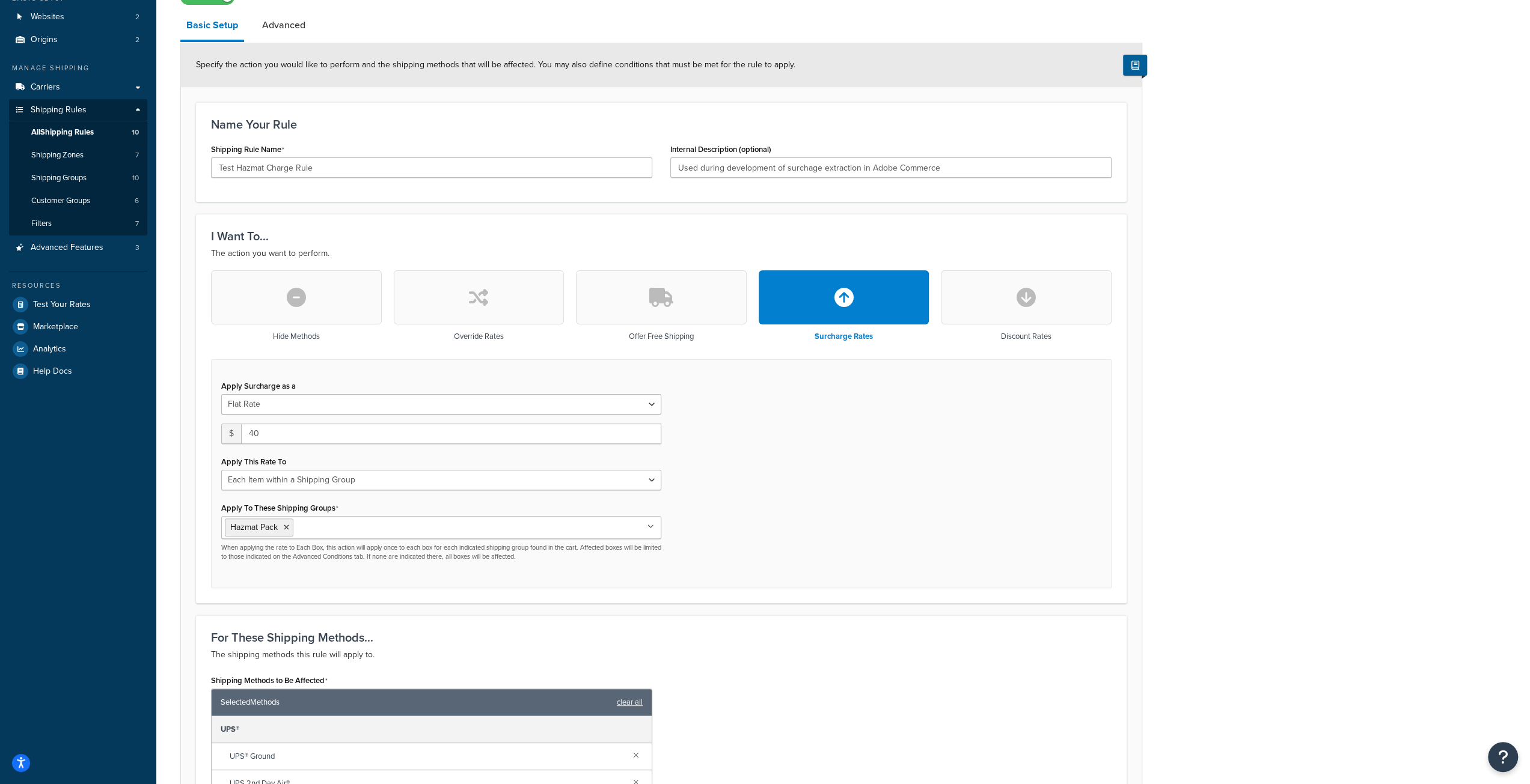
scroll to position [111, 0]
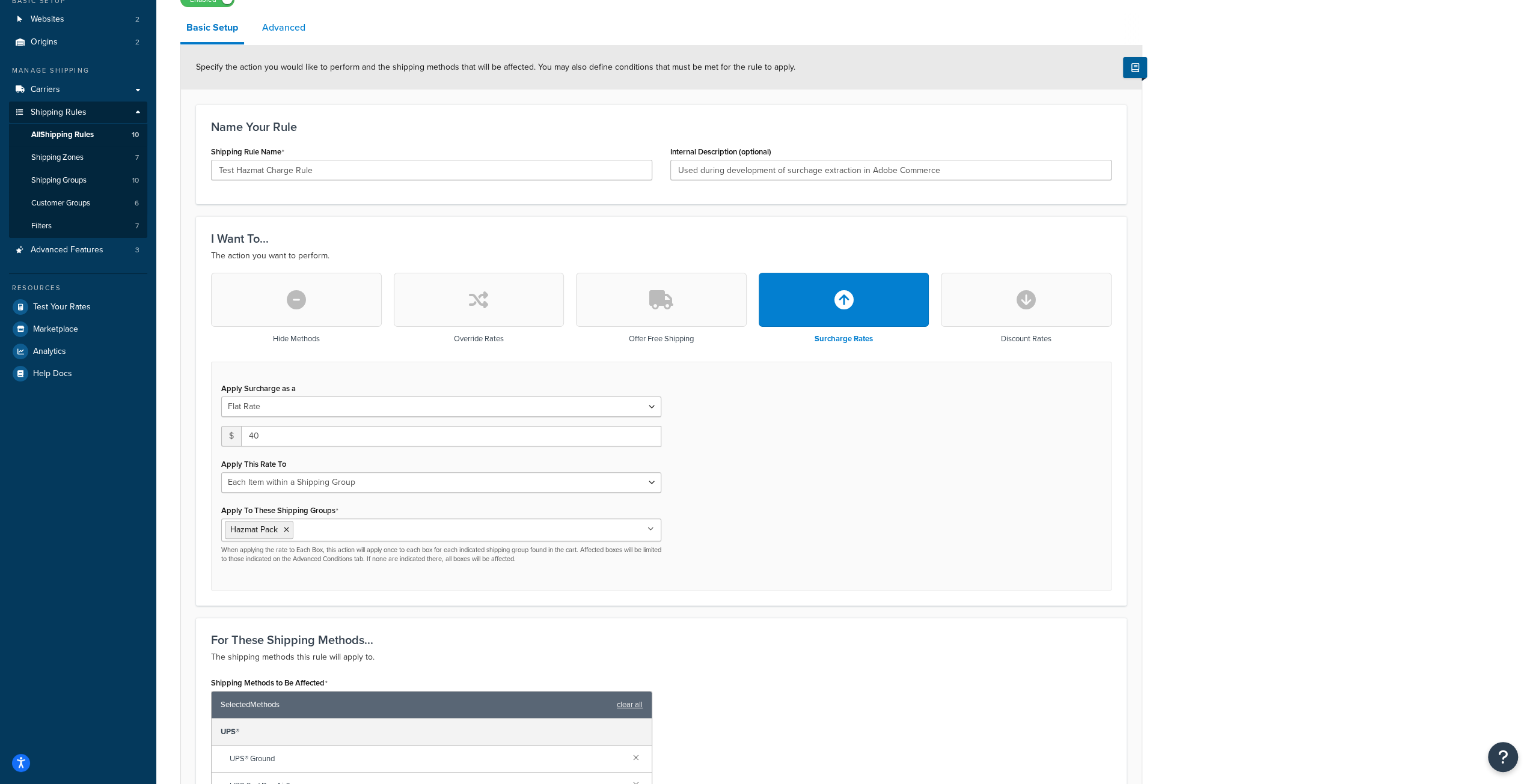
click at [287, 24] on link "Advanced" at bounding box center [284, 27] width 56 height 29
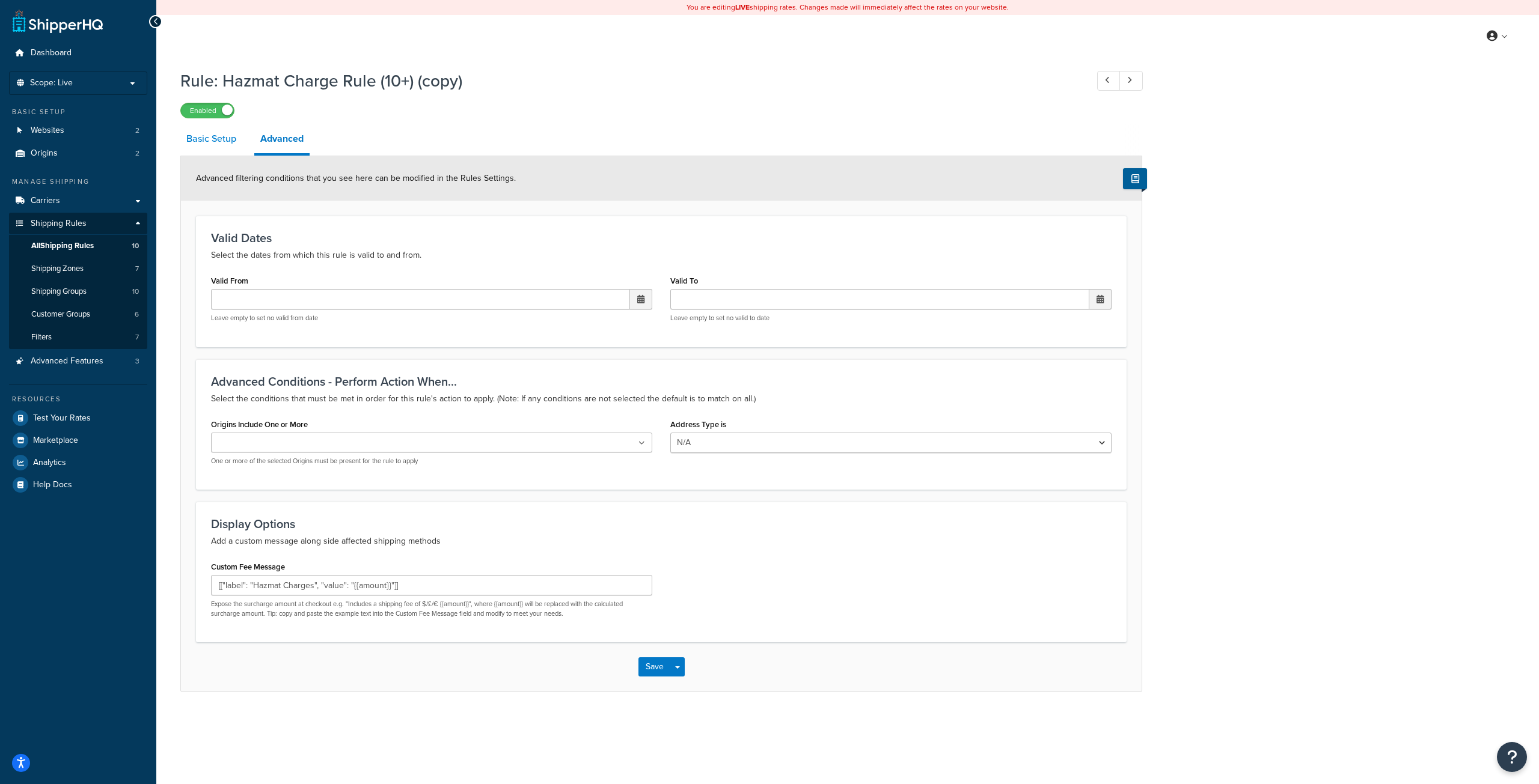
click at [223, 141] on link "Basic Setup" at bounding box center [211, 139] width 62 height 29
select select "ITEM"
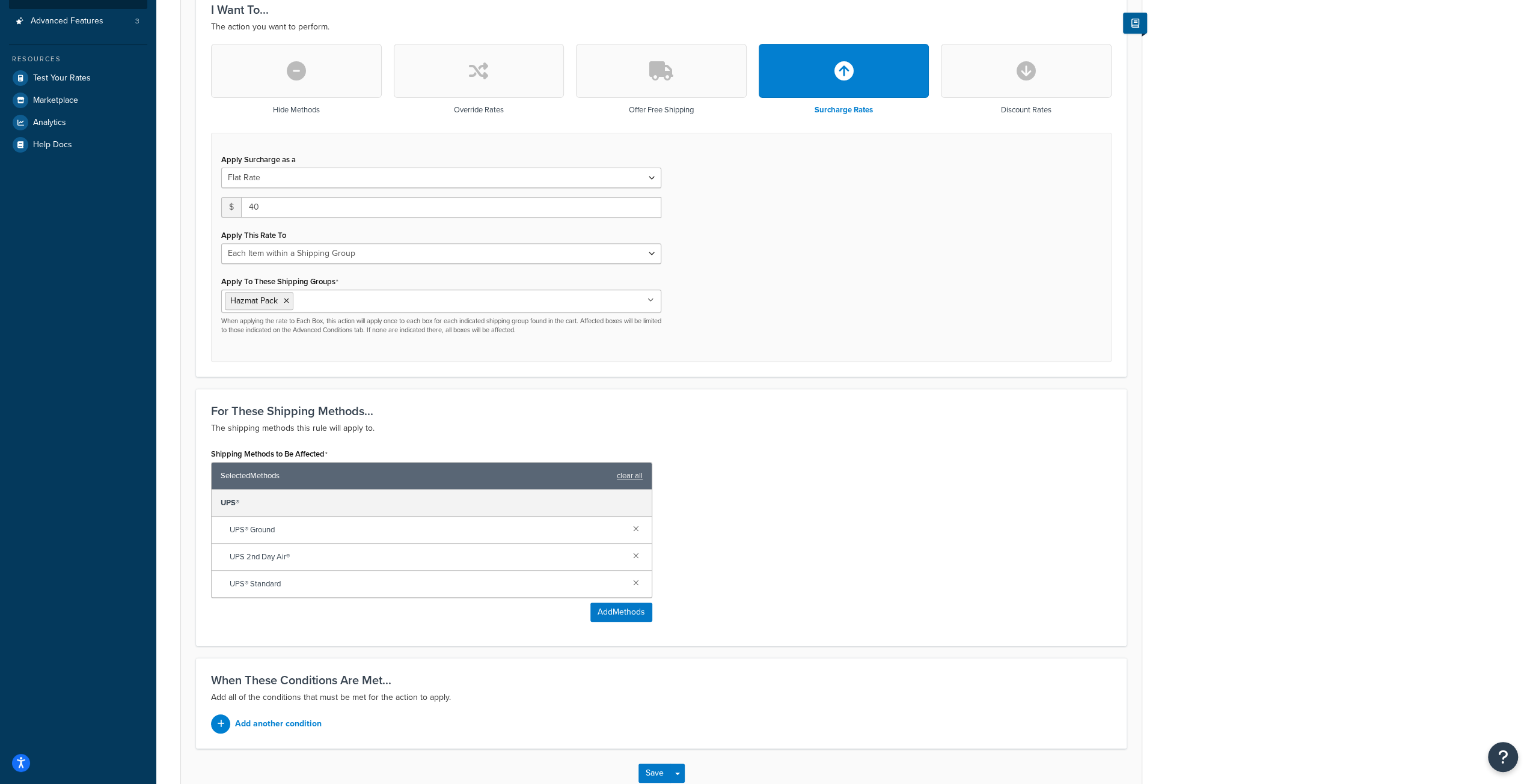
scroll to position [411, 0]
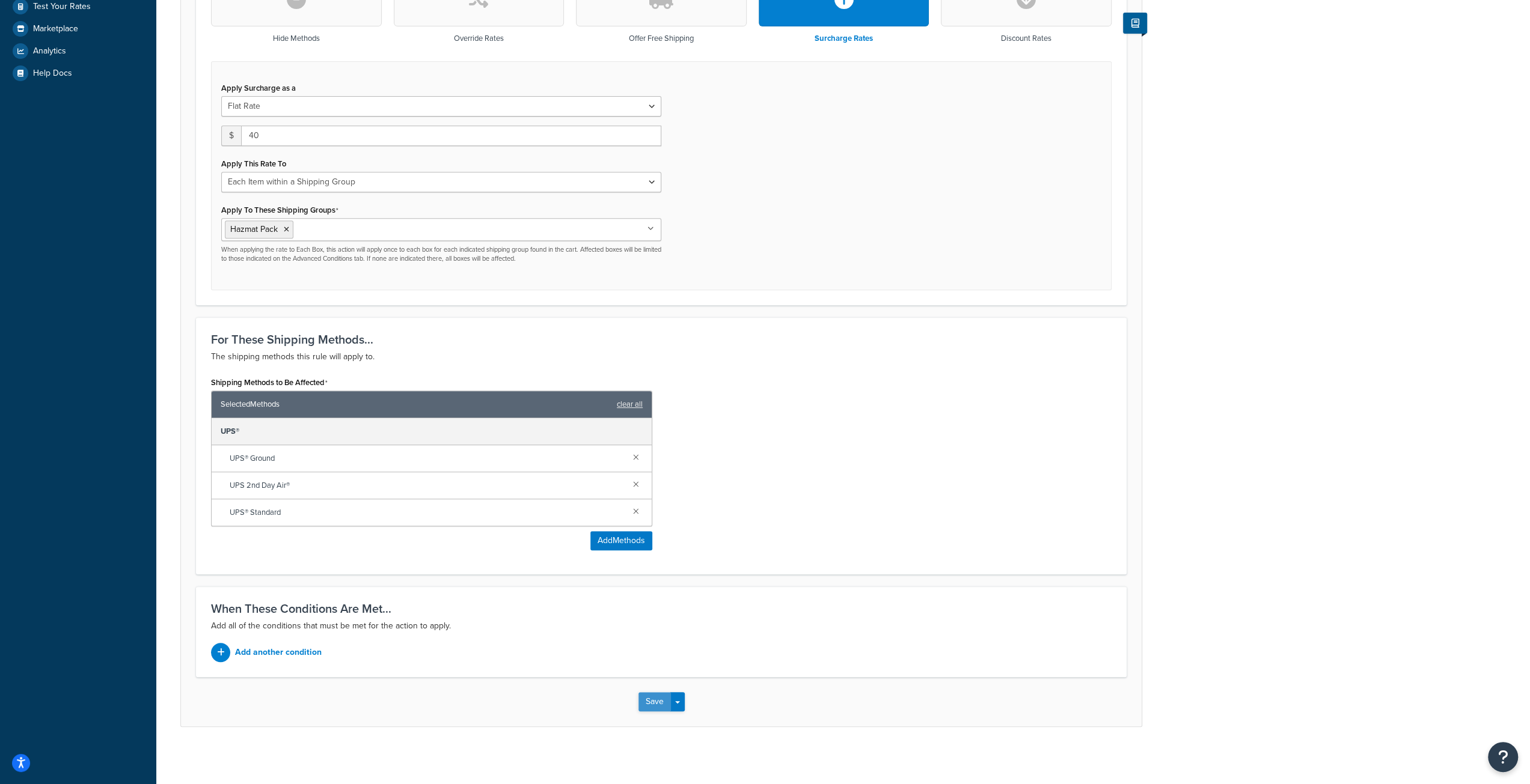
click at [655, 696] on button "Save" at bounding box center [654, 701] width 33 height 19
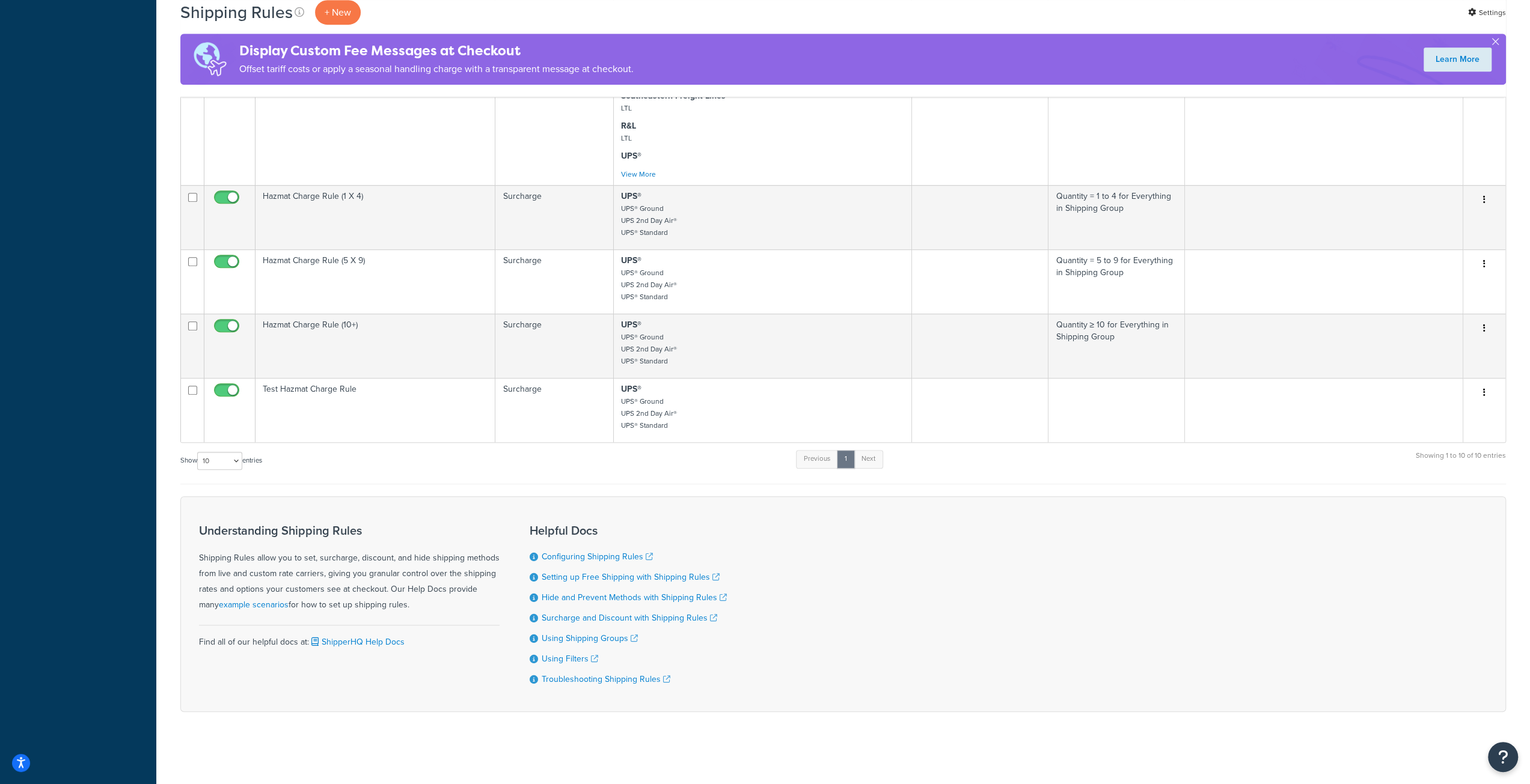
scroll to position [746, 0]
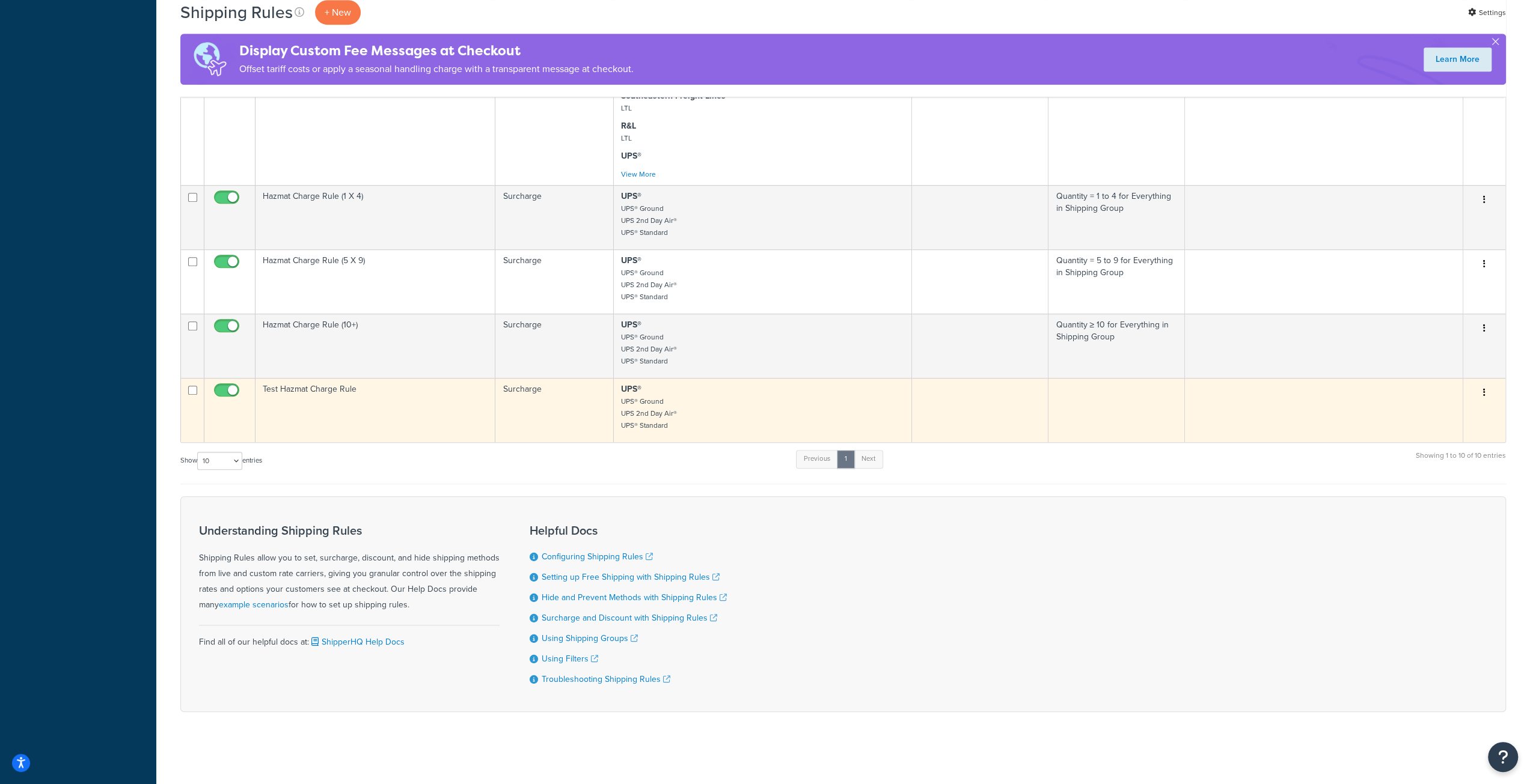
click at [229, 391] on input "checkbox" at bounding box center [228, 393] width 33 height 15
checkbox input "false"
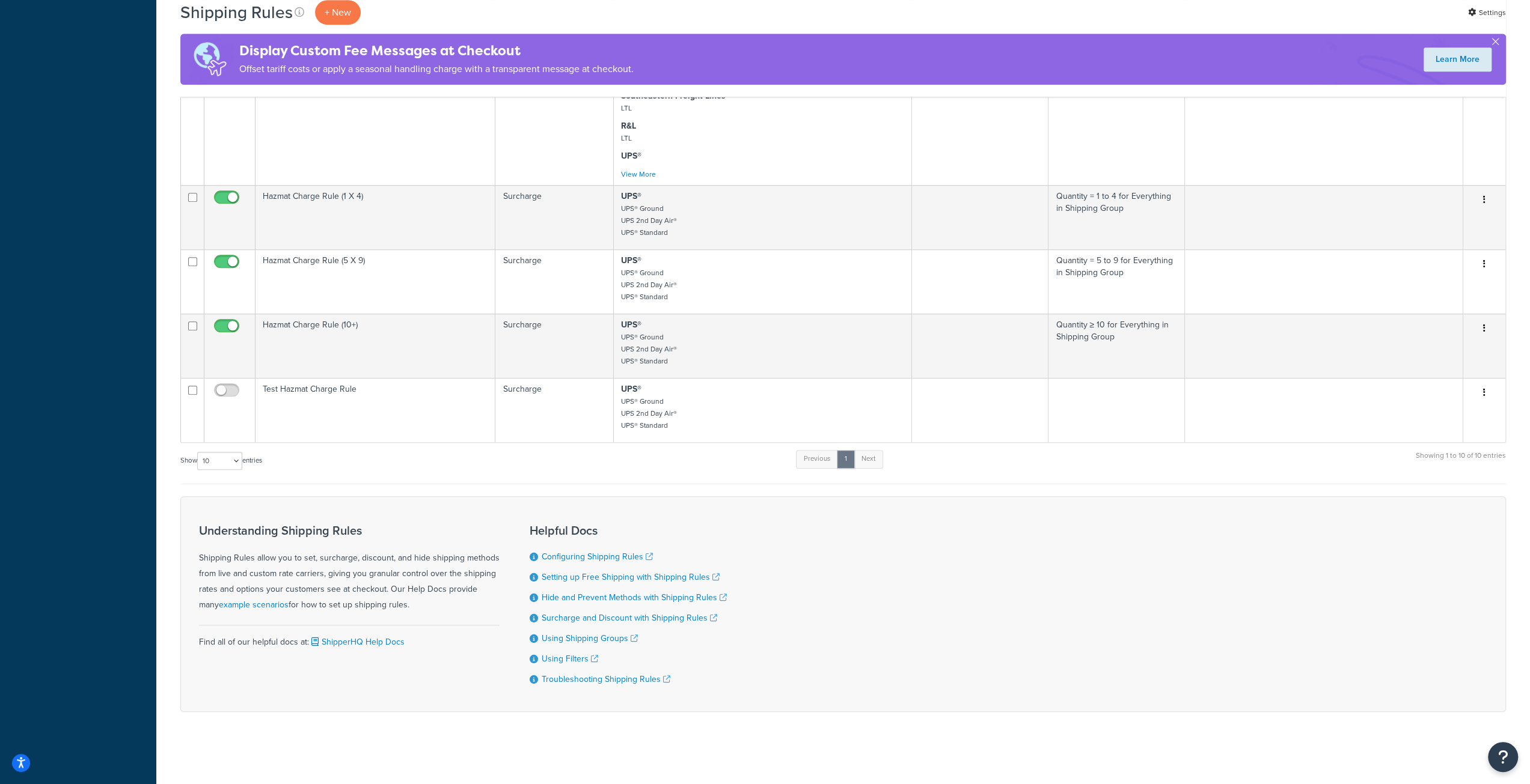
click at [34, 225] on div "Dashboard Scope: Live Development Integration Test Basic Setup Websites 2 Origi…" at bounding box center [78, 22] width 156 height 1523
